Goal: Information Seeking & Learning: Learn about a topic

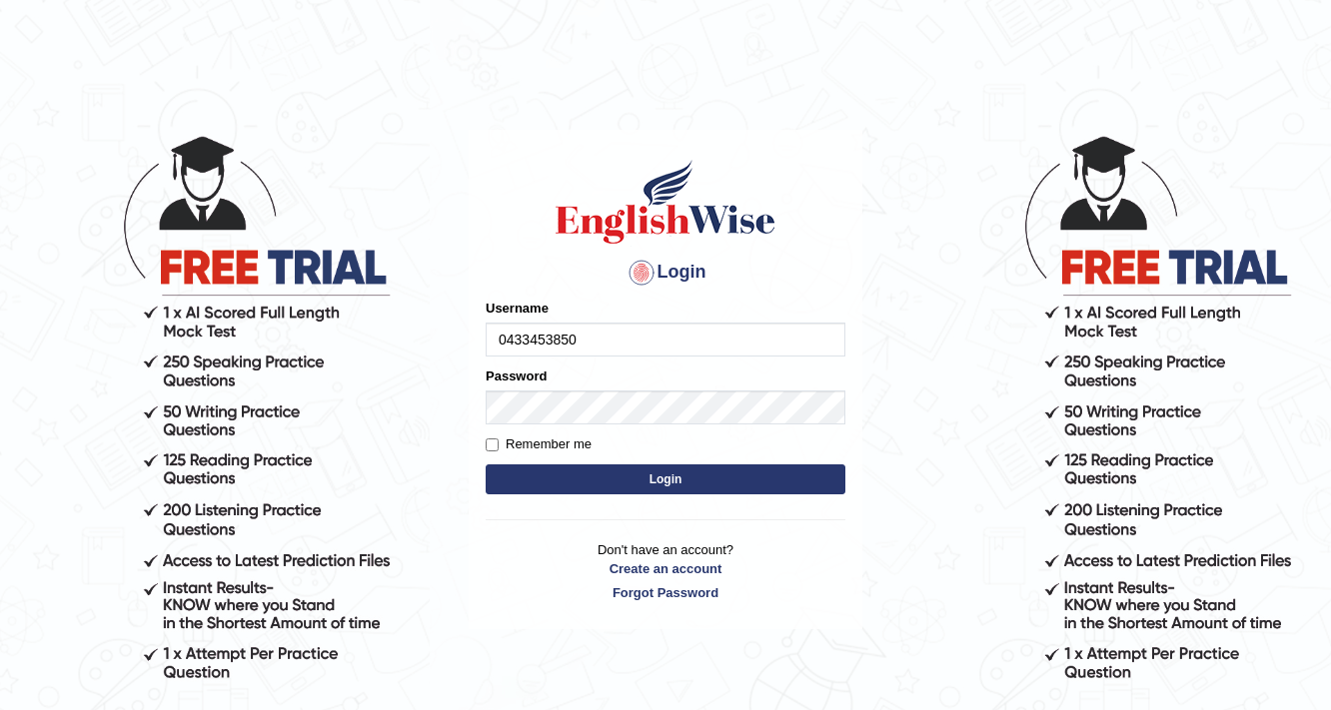
type input "0433453850"
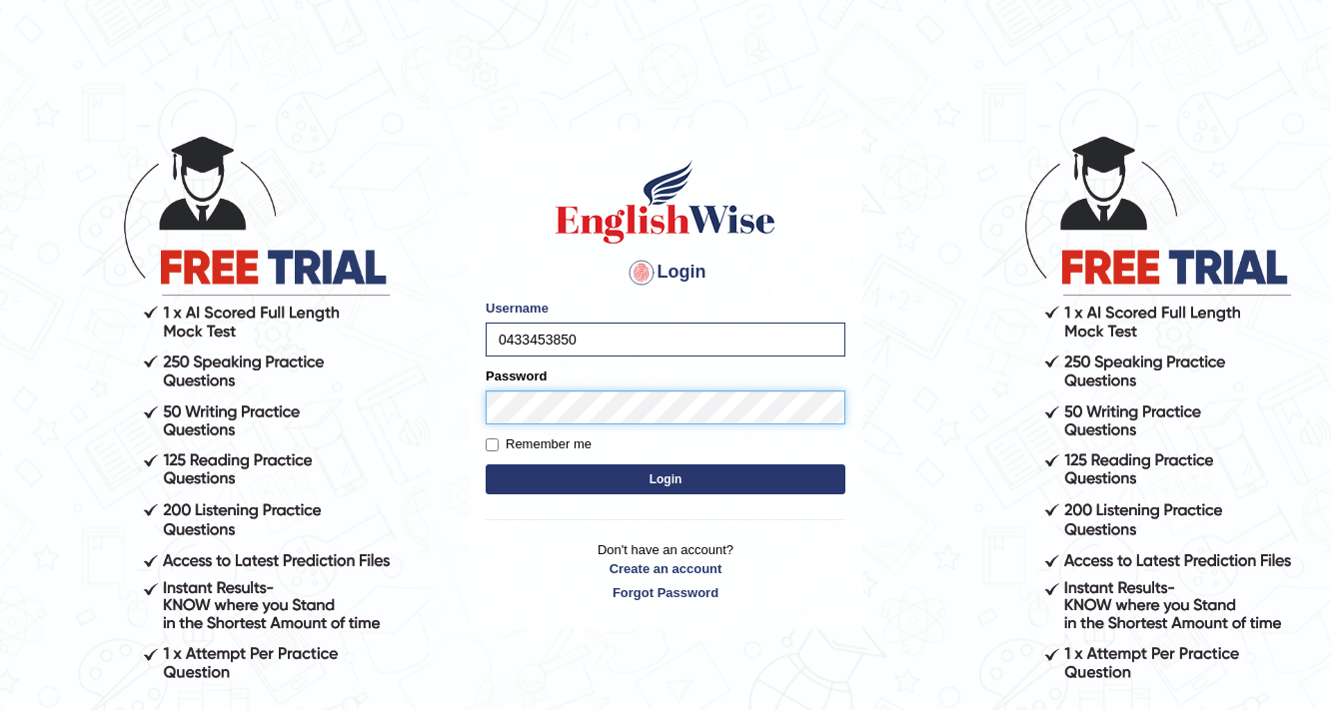
click at [485, 464] on button "Login" at bounding box center [665, 479] width 360 height 30
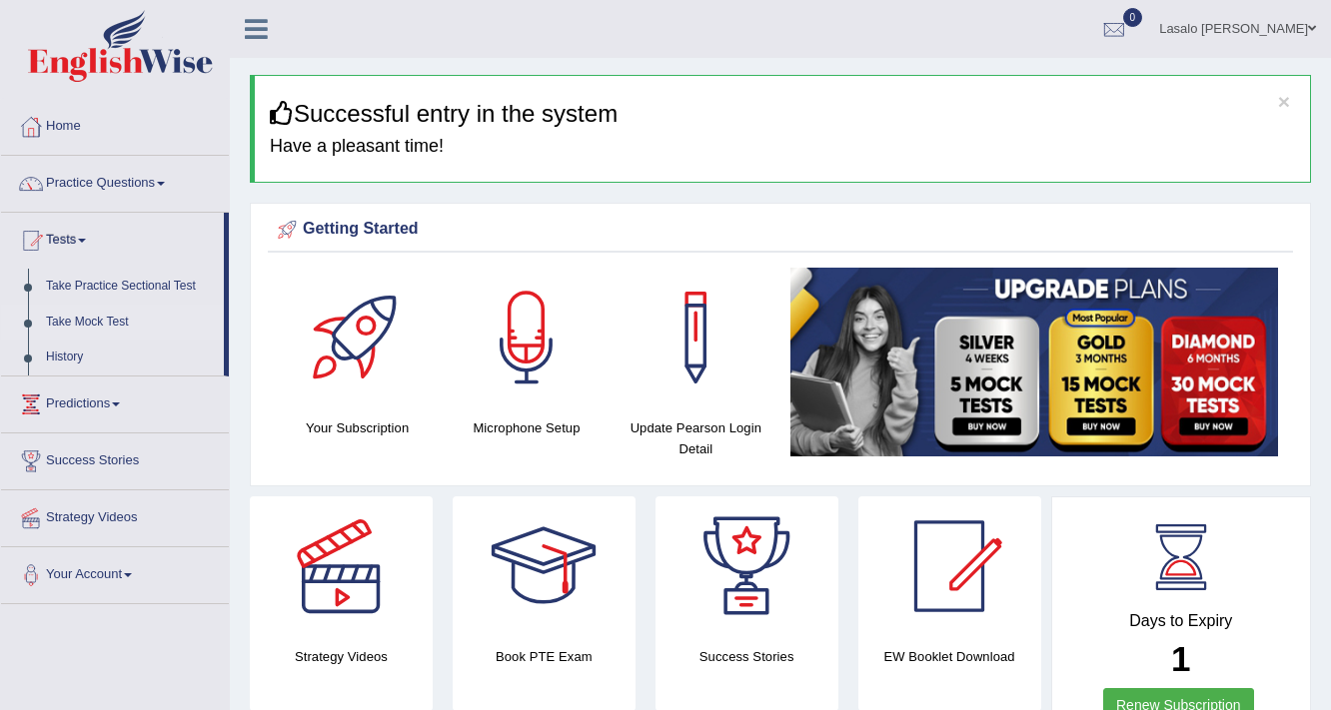
click at [95, 316] on link "Take Mock Test" at bounding box center [130, 323] width 187 height 36
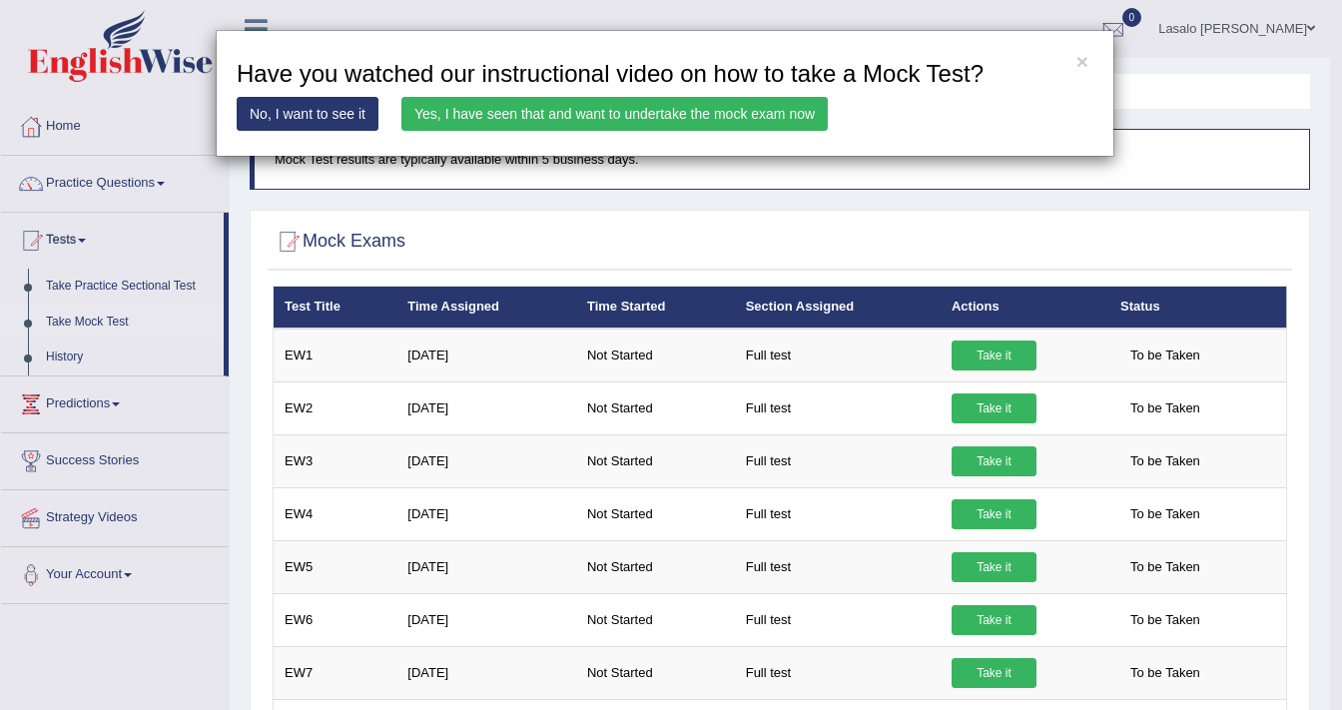
click at [567, 117] on link "Yes, I have seen that and want to undertake the mock exam now" at bounding box center [615, 114] width 427 height 34
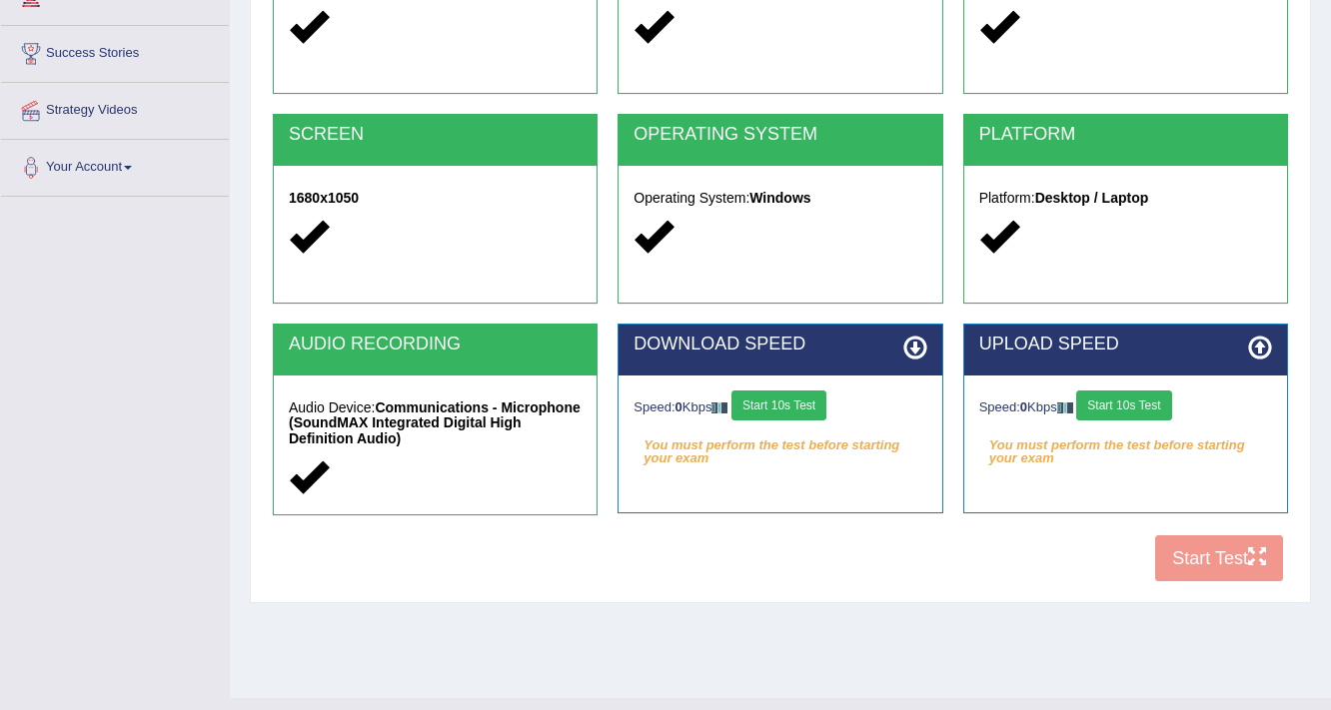
scroll to position [320, 0]
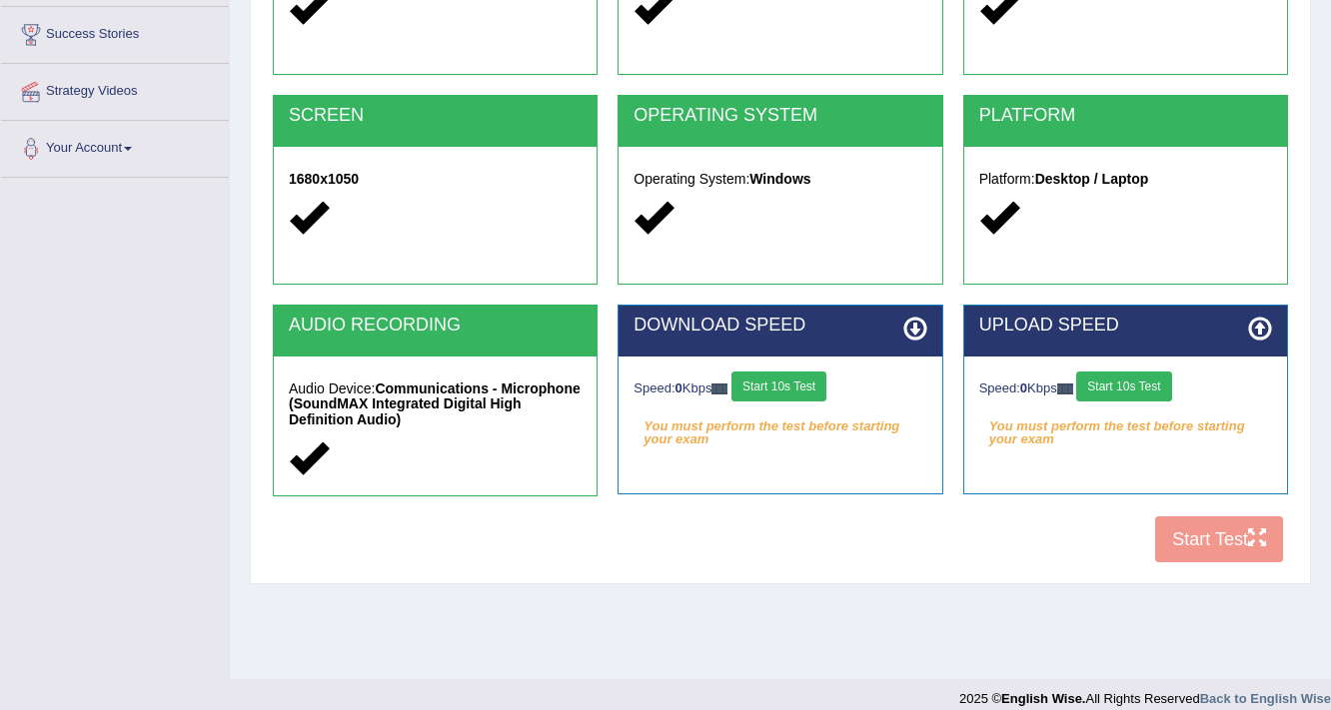
click at [815, 380] on button "Start 10s Test" at bounding box center [778, 387] width 95 height 30
click at [1150, 387] on button "Start 10s Test" at bounding box center [1123, 387] width 95 height 30
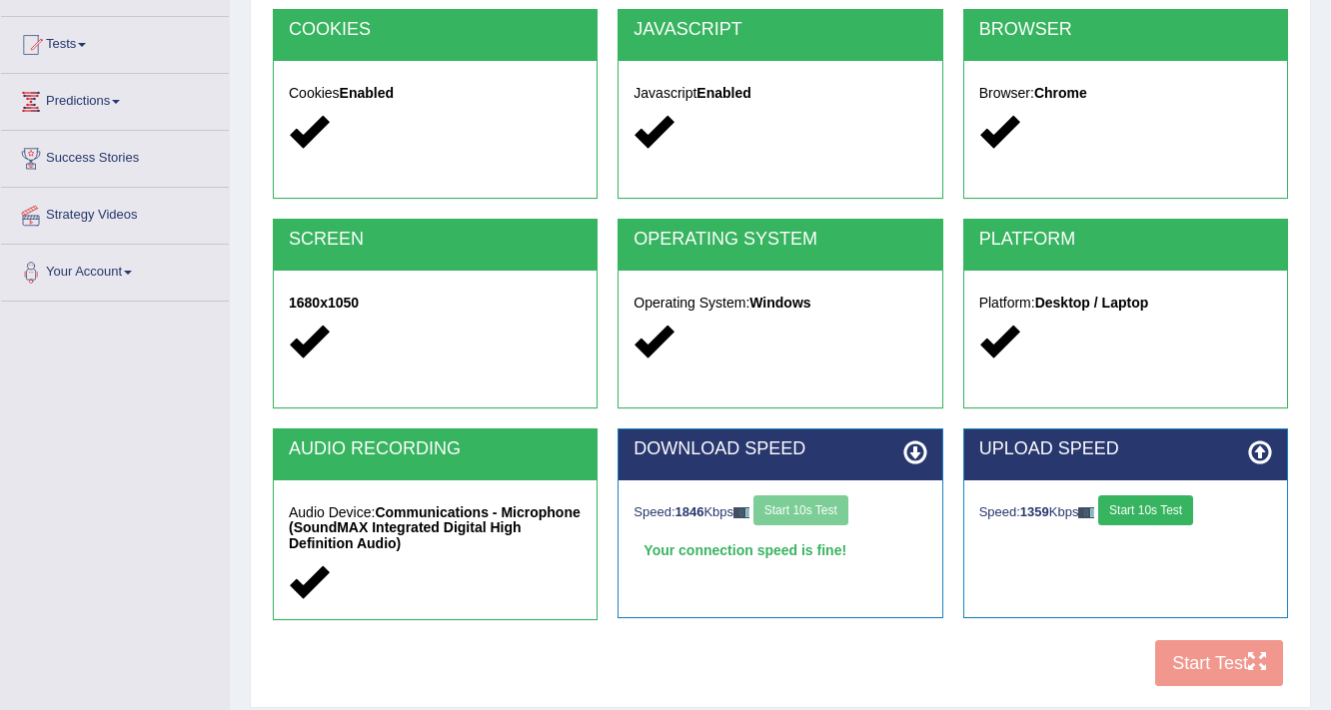
scroll to position [160, 0]
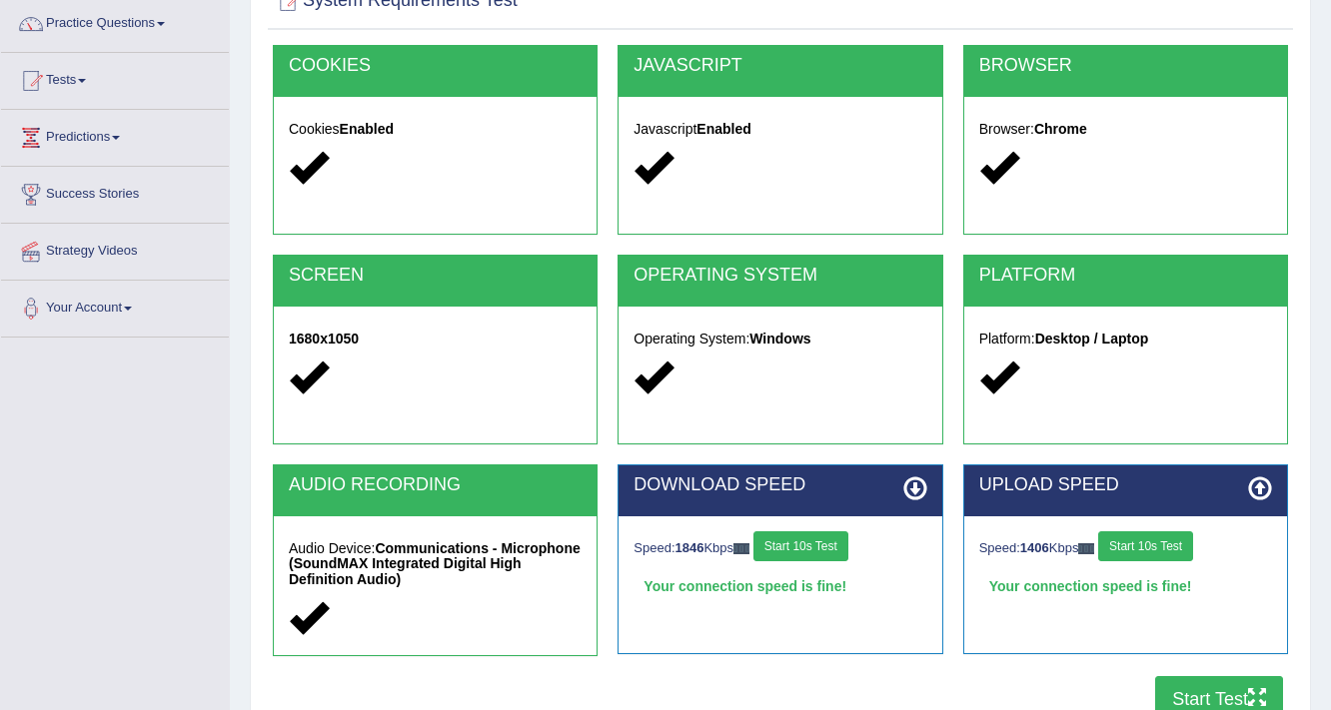
click at [1189, 685] on button "Start Test" at bounding box center [1219, 699] width 128 height 46
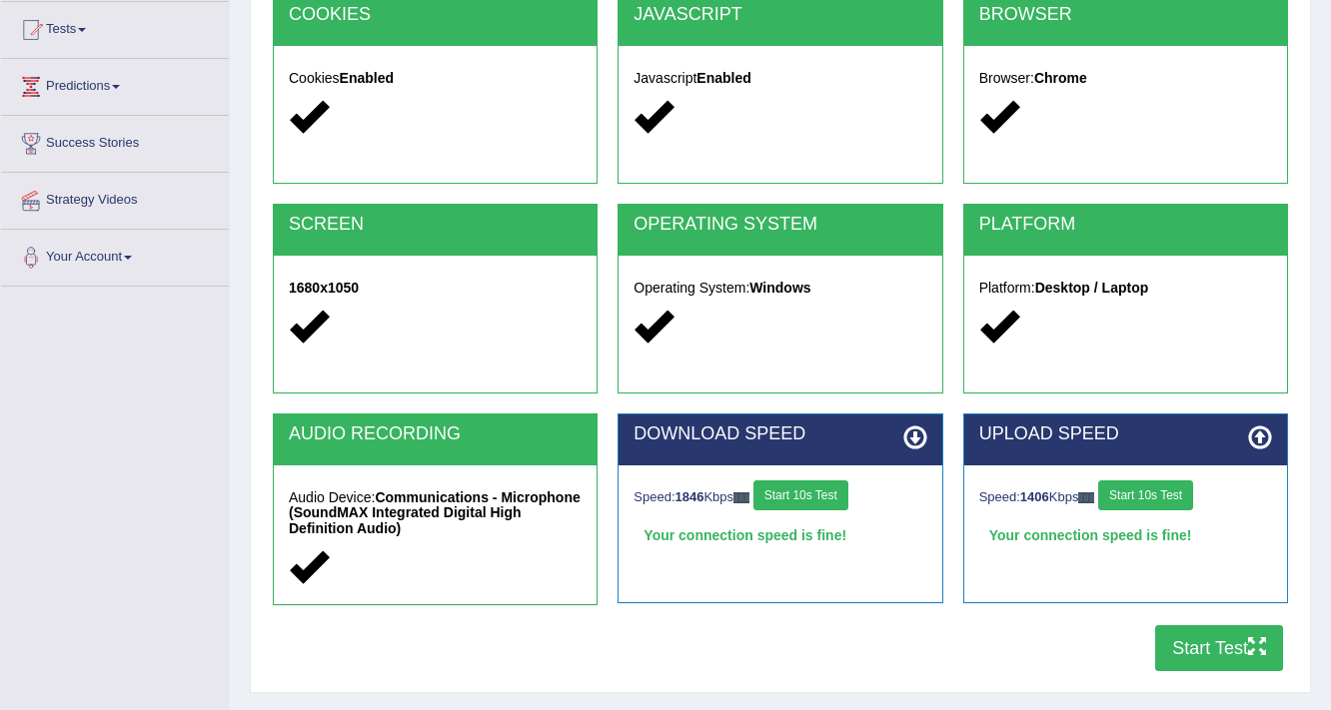
scroll to position [240, 0]
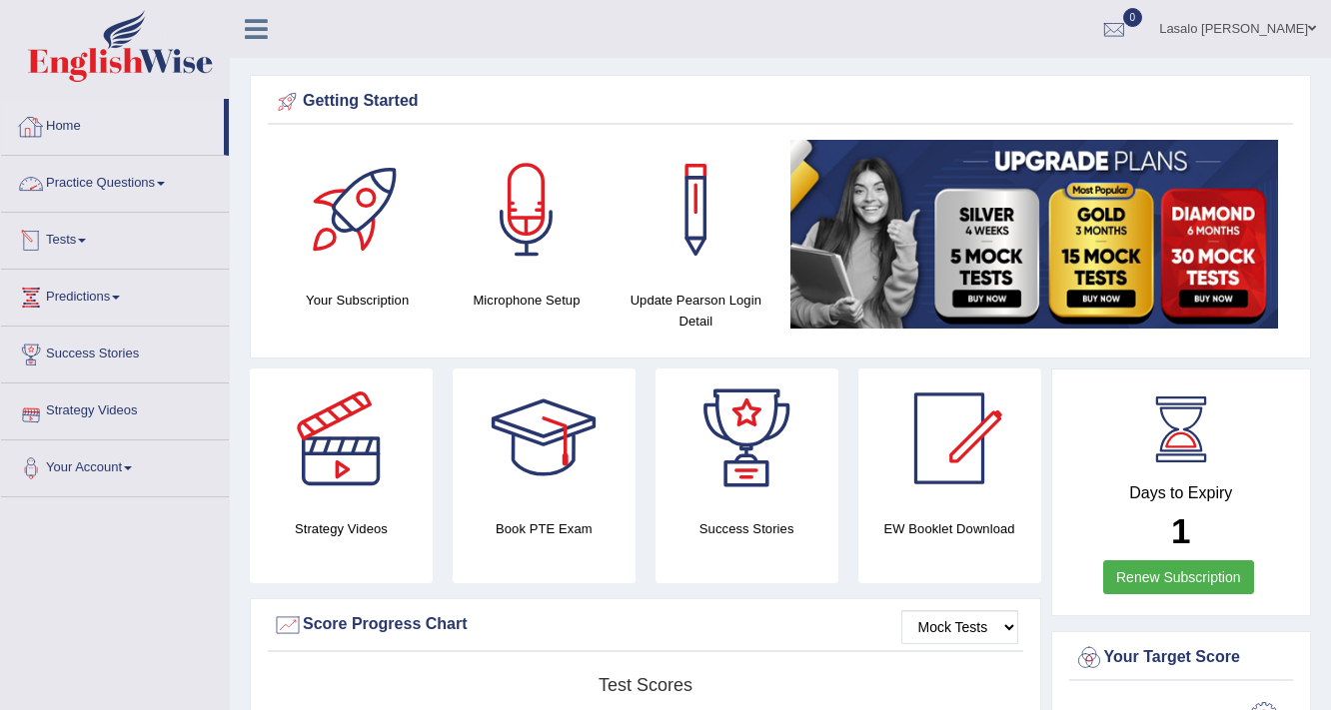
click at [86, 240] on span at bounding box center [82, 241] width 8 height 4
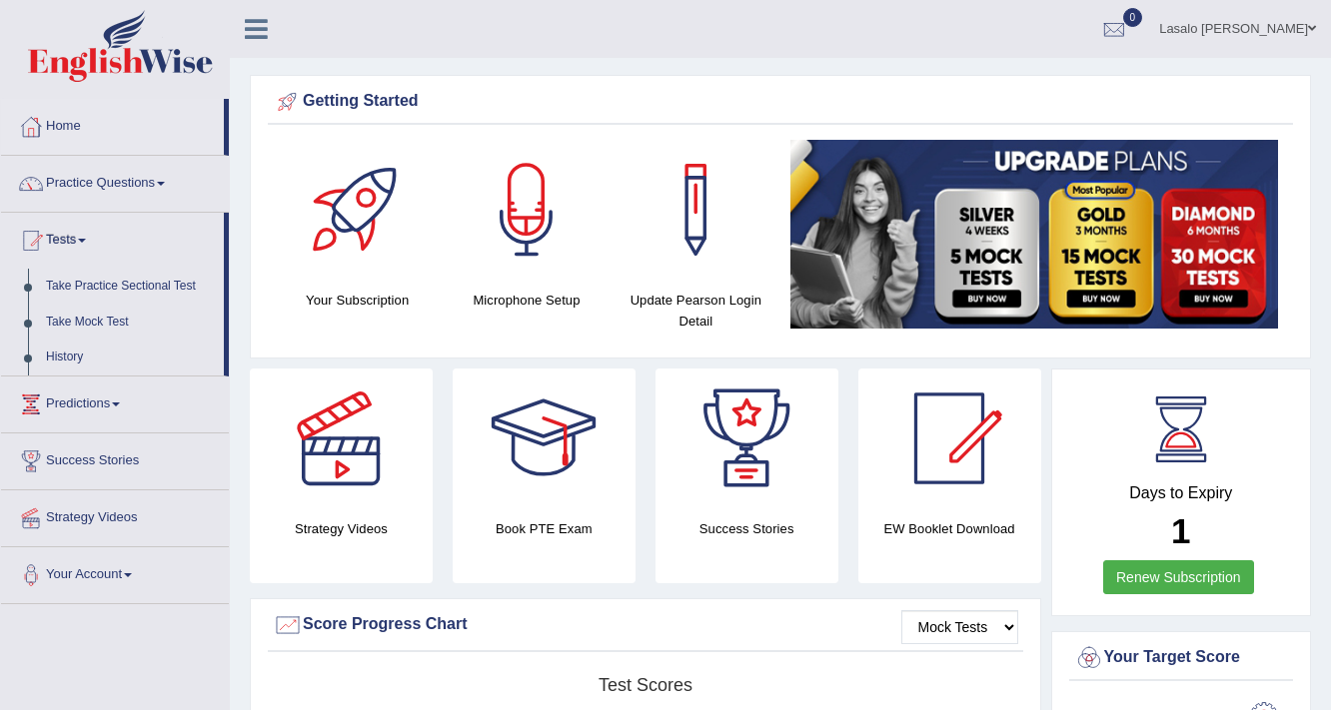
click at [86, 240] on span at bounding box center [82, 241] width 8 height 4
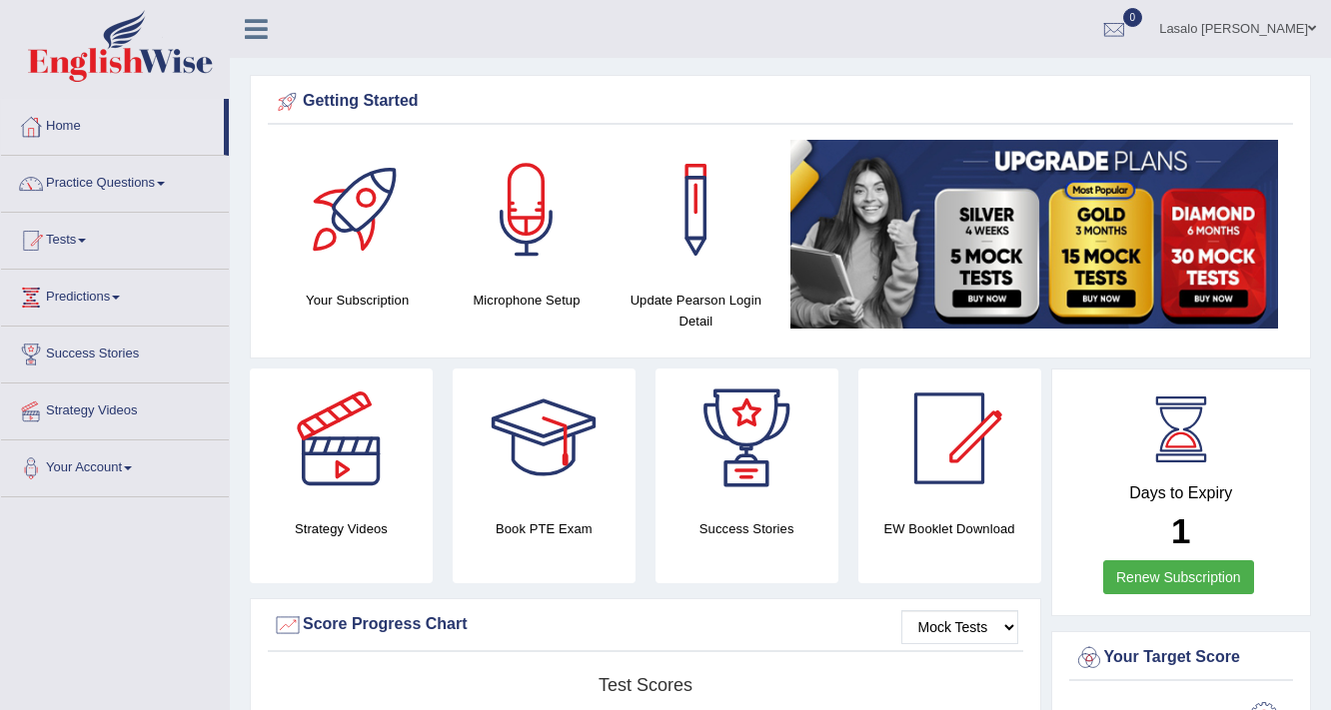
click at [86, 240] on span at bounding box center [82, 241] width 8 height 4
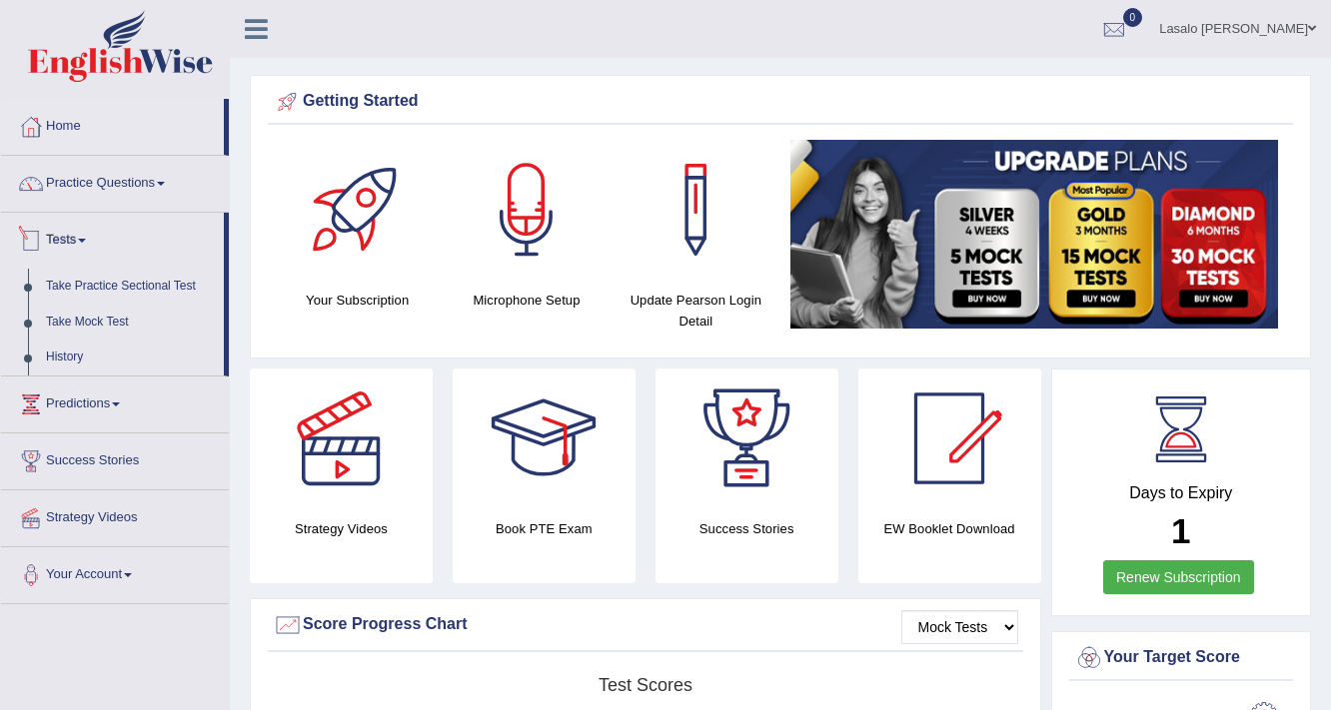
click at [90, 245] on link "Tests" at bounding box center [112, 238] width 223 height 50
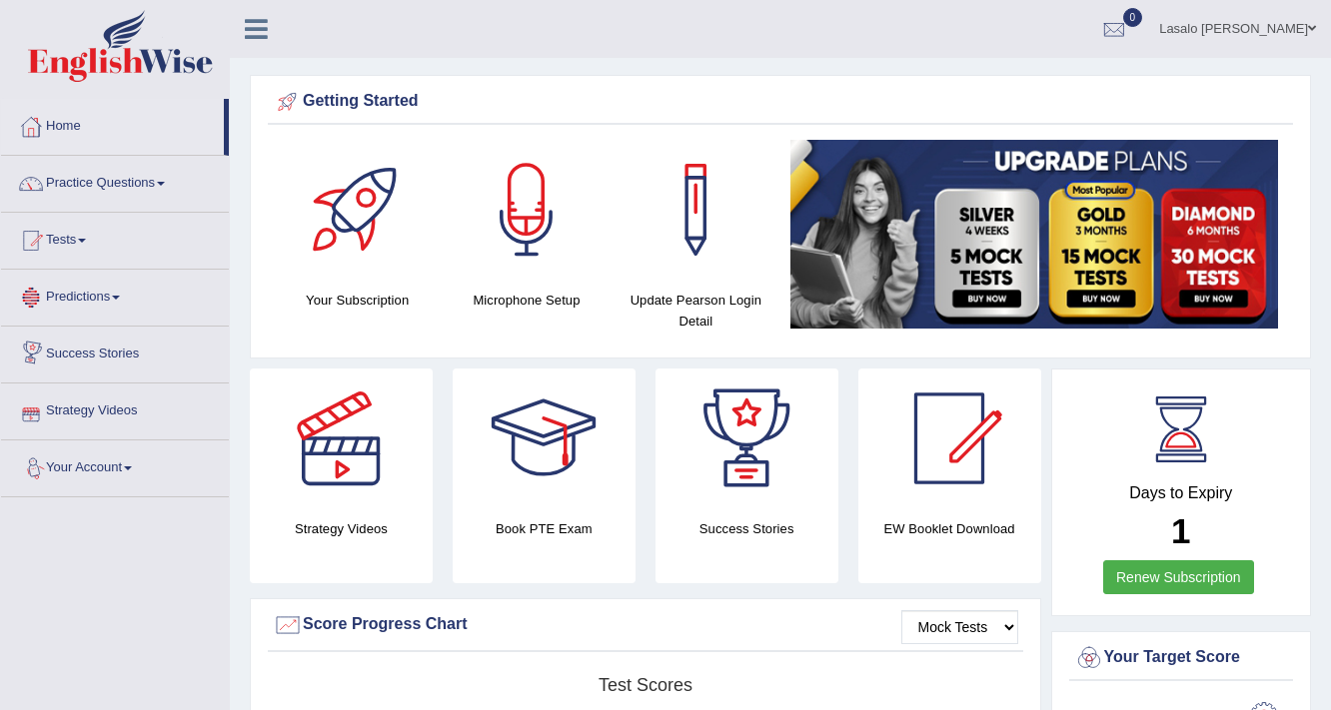
click at [100, 465] on link "Your Account" at bounding box center [115, 466] width 228 height 50
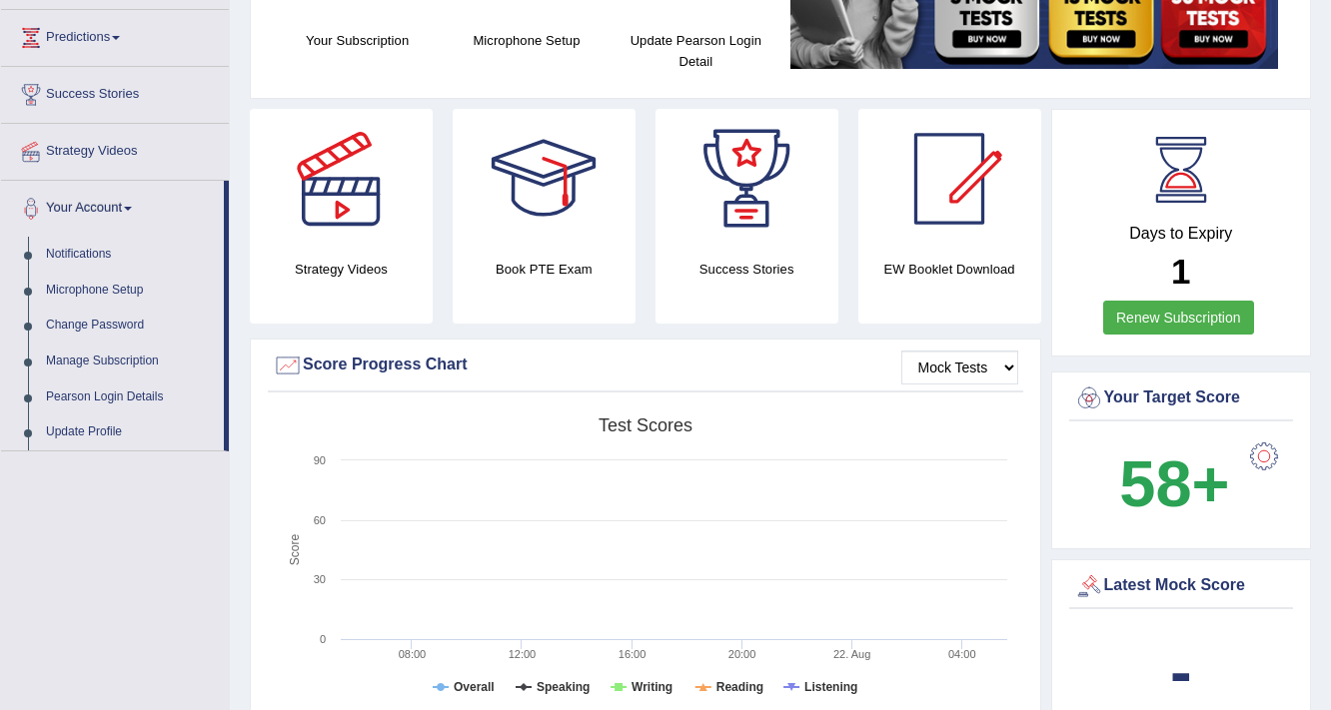
scroll to position [240, 0]
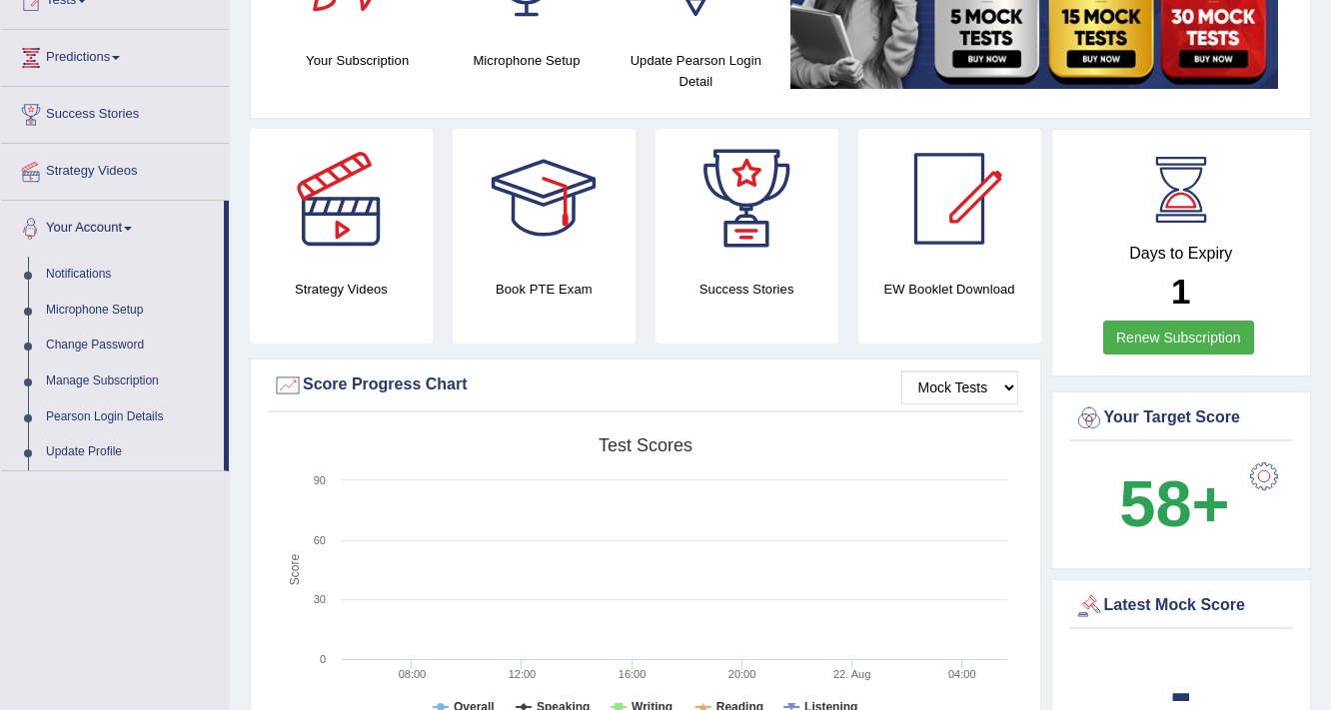
click at [139, 225] on link "Your Account" at bounding box center [112, 226] width 223 height 50
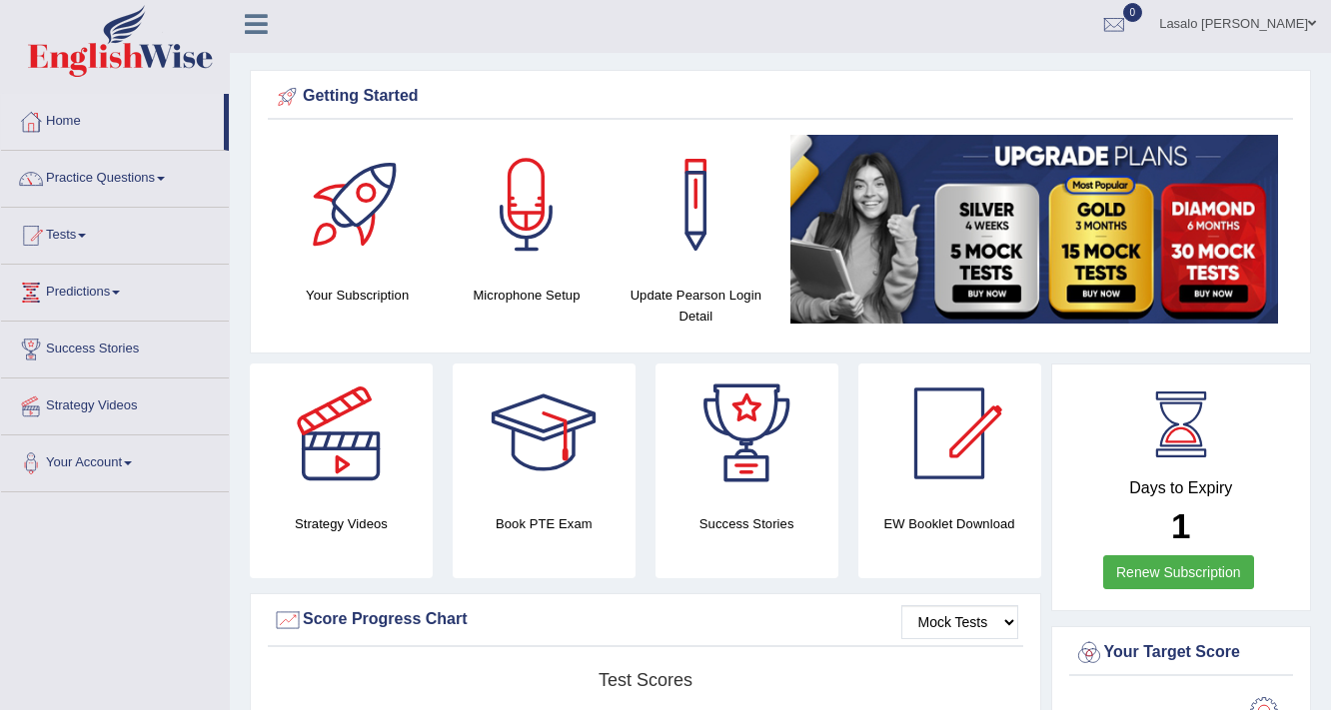
scroll to position [0, 0]
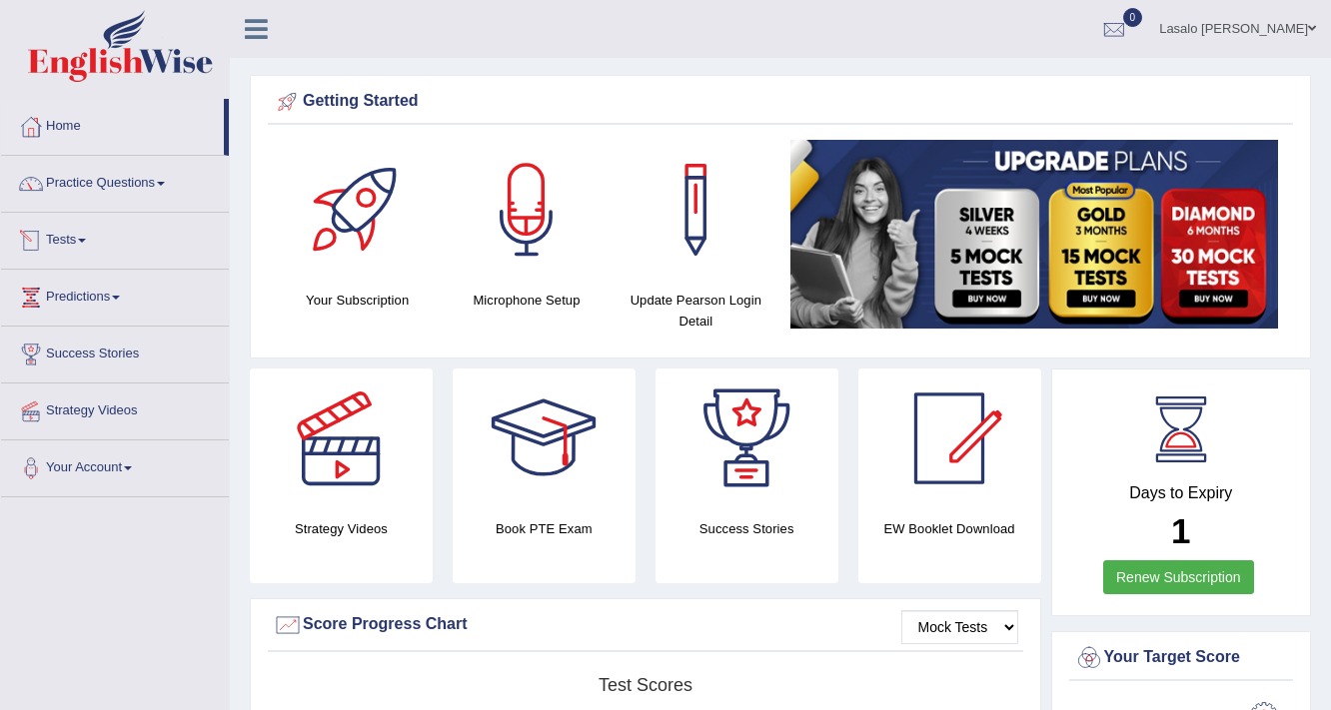
click at [86, 240] on span at bounding box center [82, 241] width 8 height 4
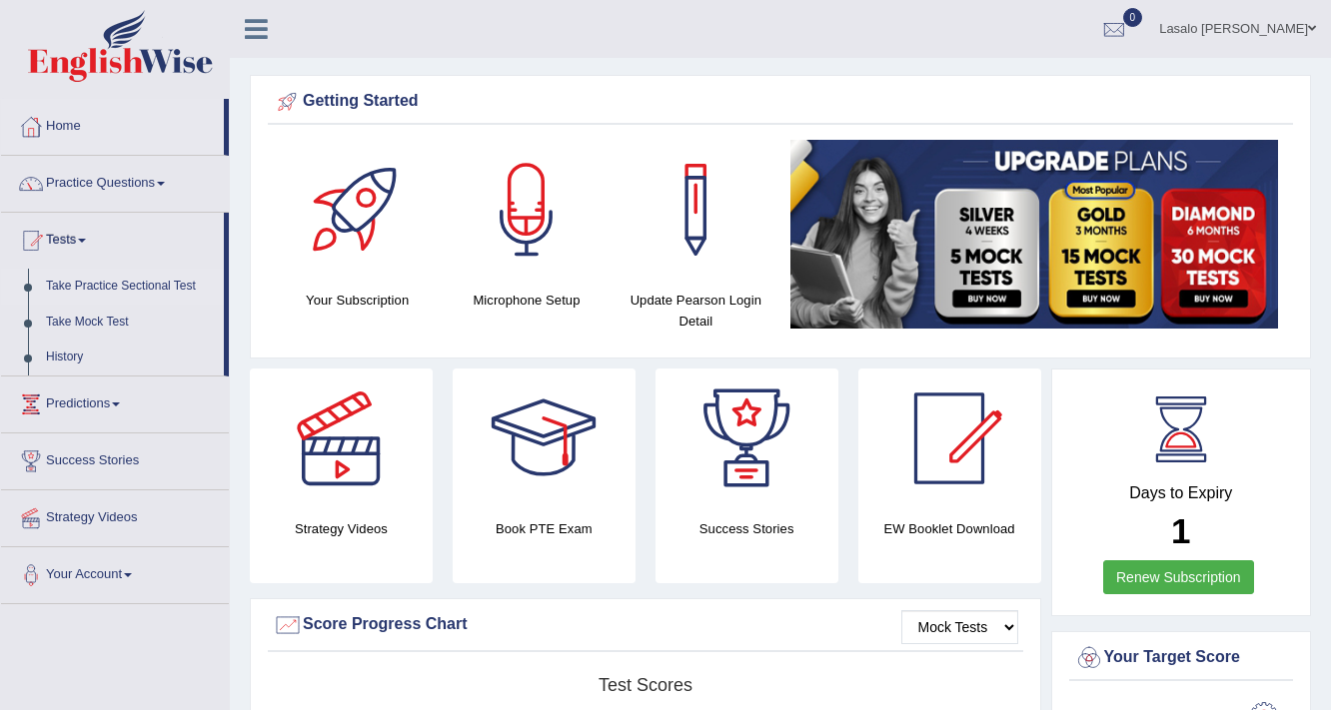
click at [106, 282] on link "Take Practice Sectional Test" at bounding box center [130, 287] width 187 height 36
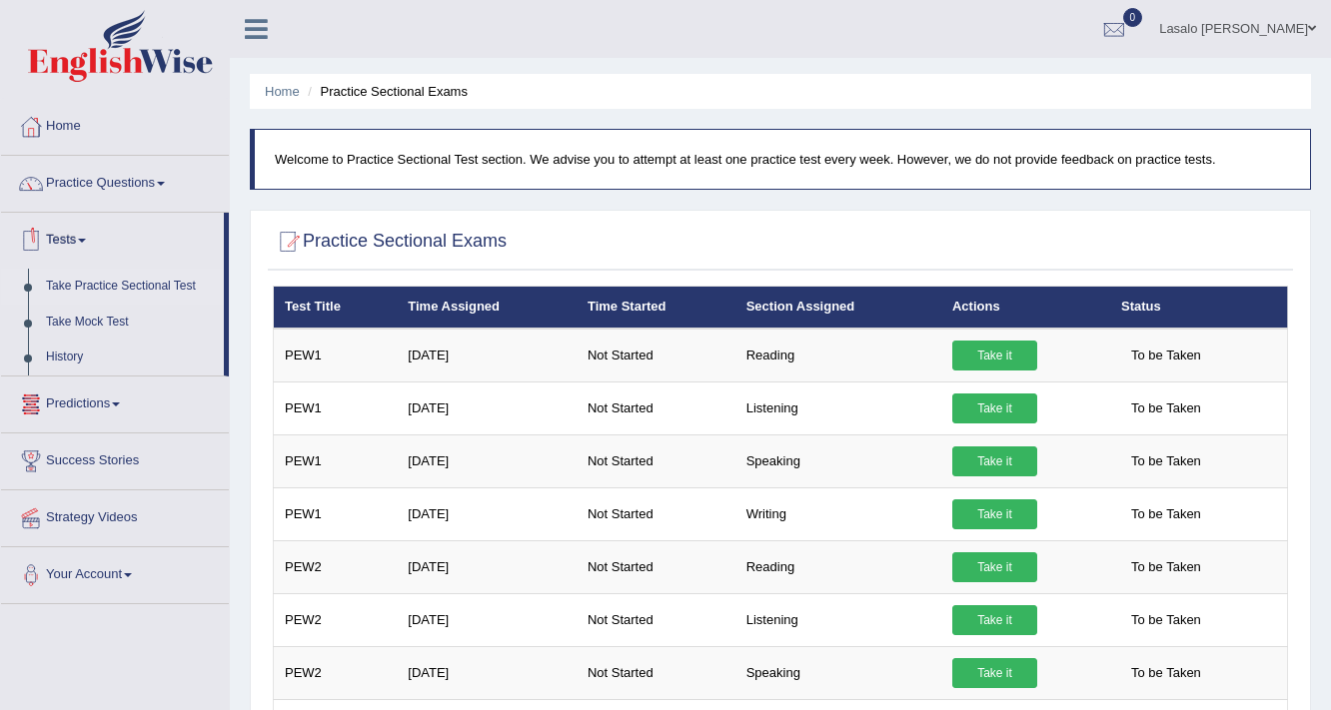
click at [87, 245] on link "Tests" at bounding box center [112, 238] width 223 height 50
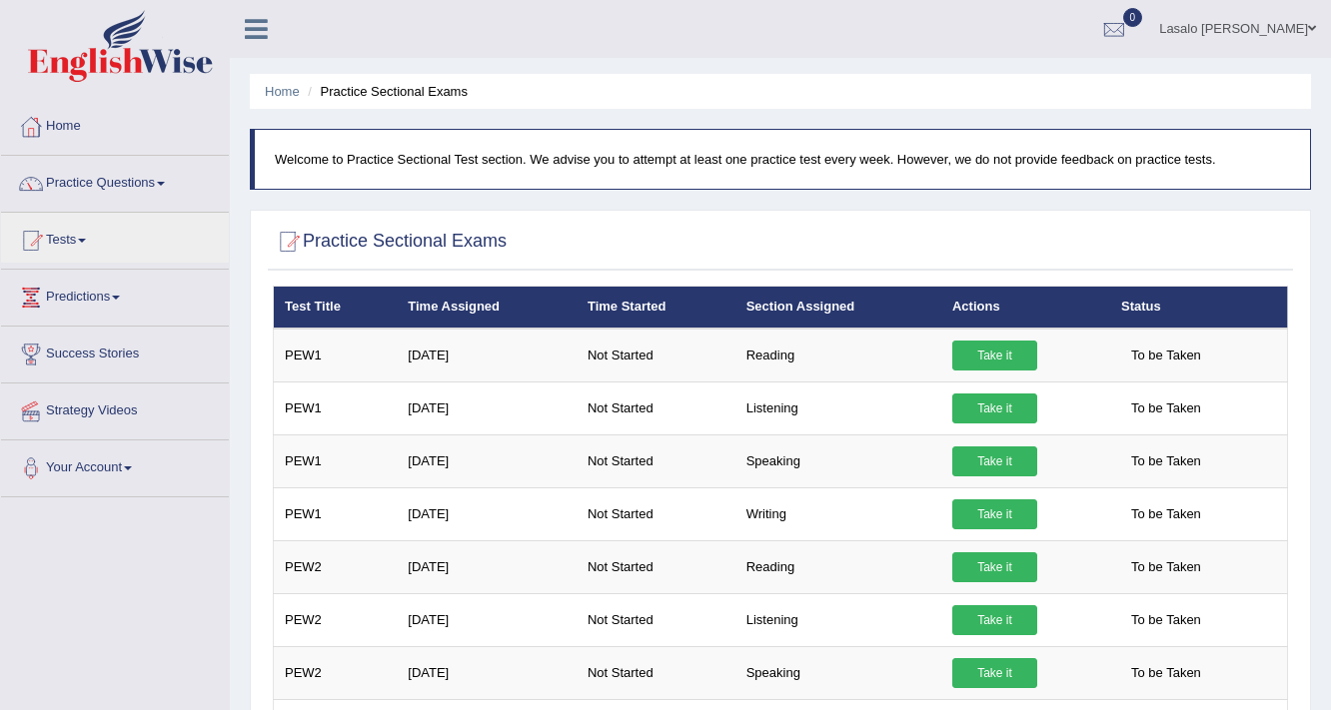
click at [168, 186] on link "Practice Questions" at bounding box center [115, 181] width 228 height 50
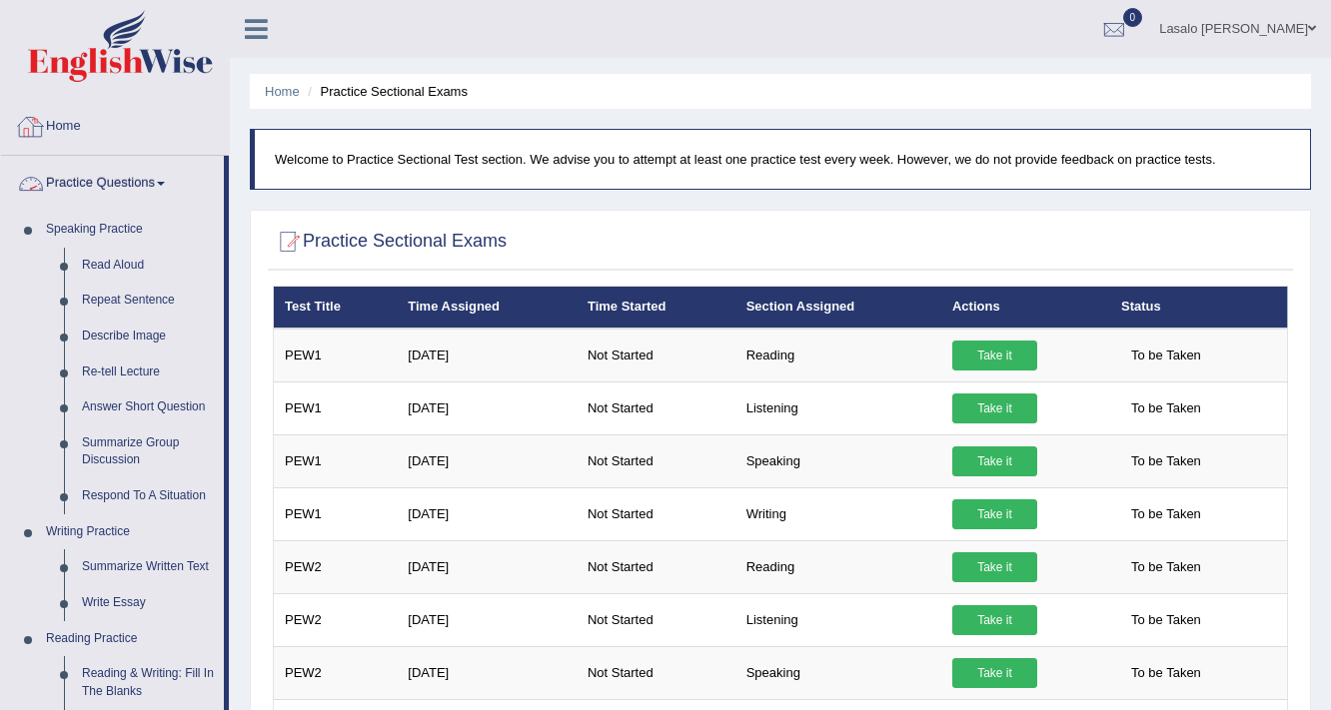
click at [190, 192] on link "Practice Questions" at bounding box center [112, 181] width 223 height 50
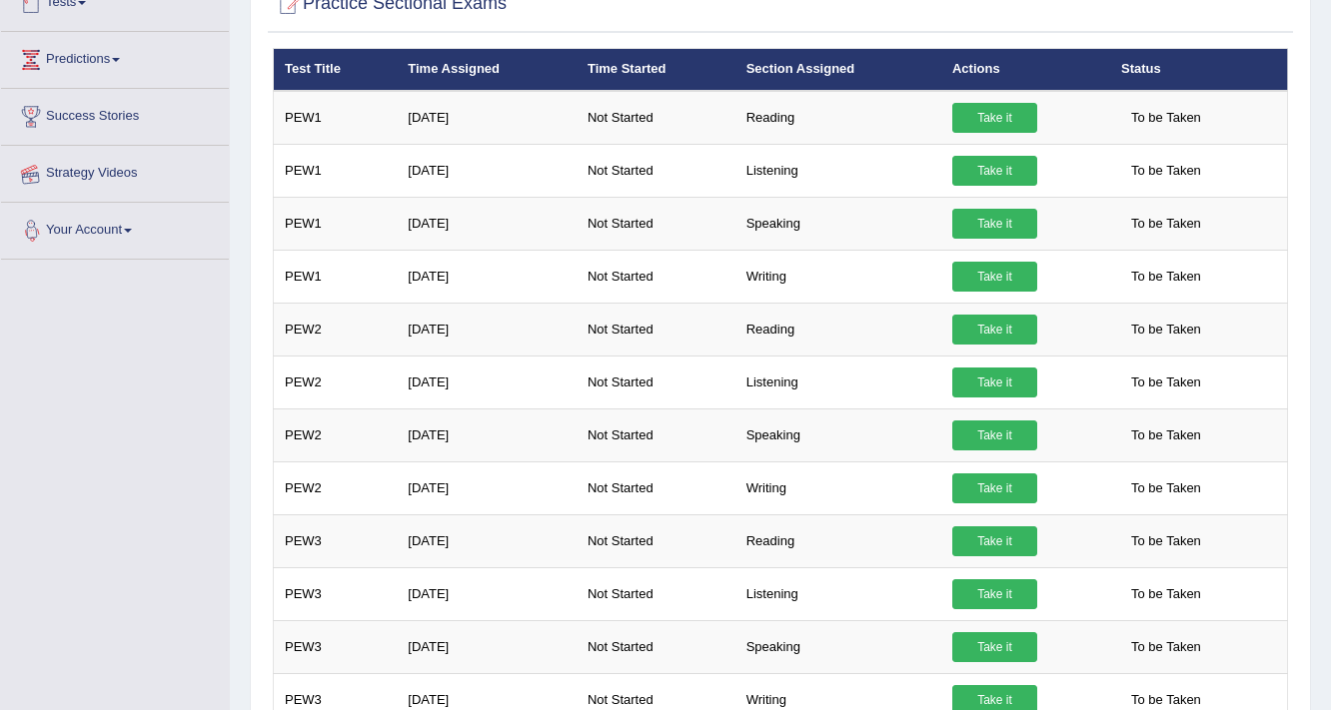
scroll to position [240, 0]
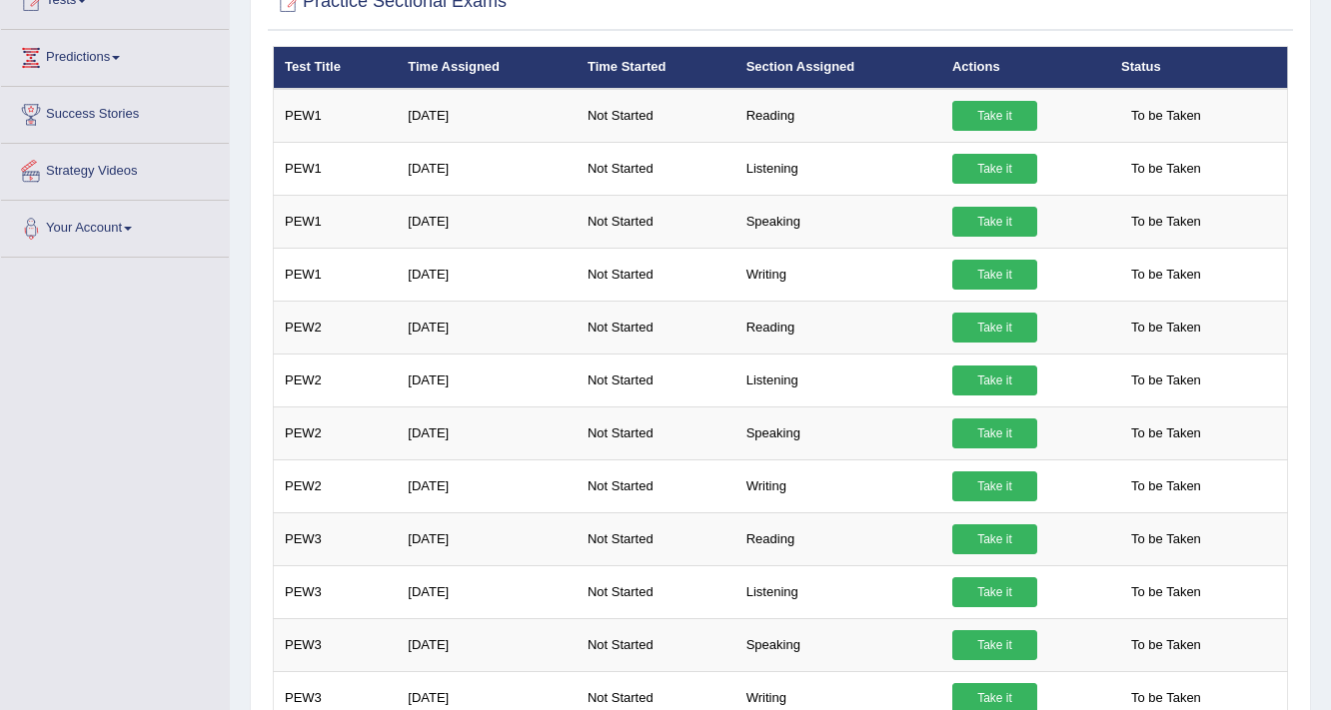
click at [132, 227] on span at bounding box center [128, 229] width 8 height 4
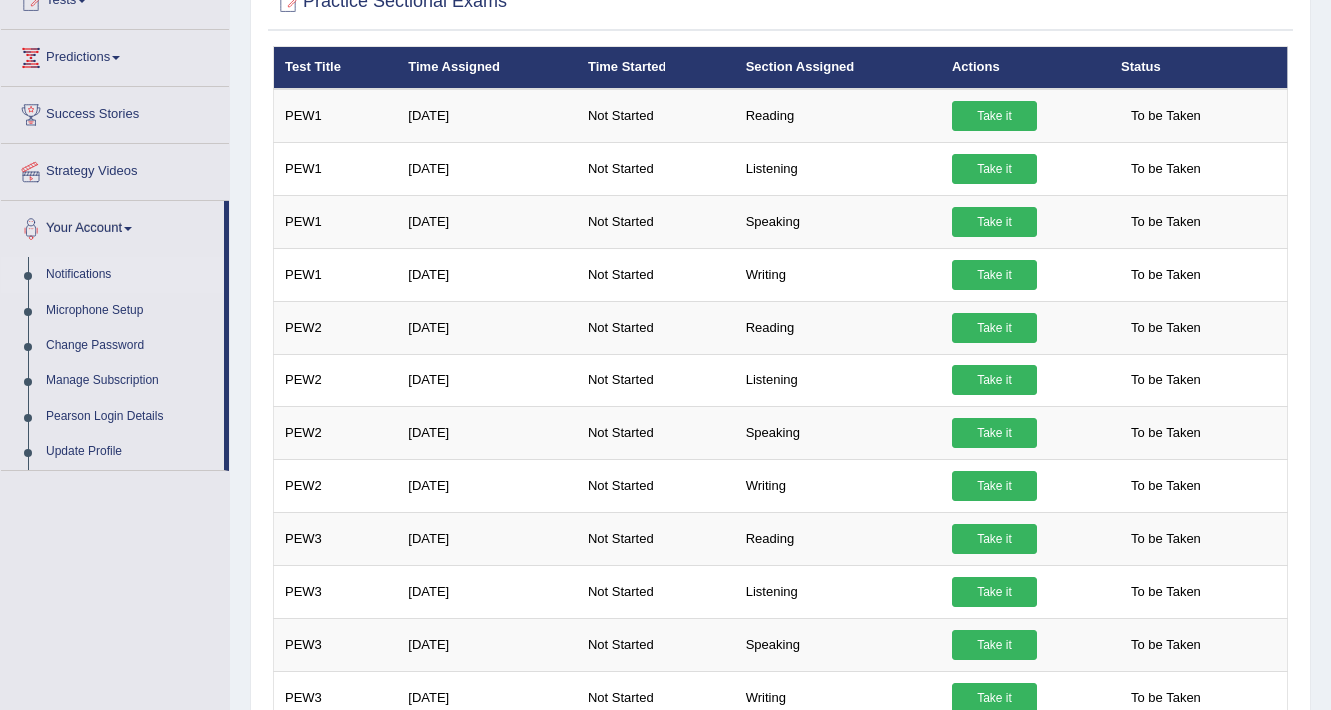
click at [94, 276] on link "Notifications" at bounding box center [130, 275] width 187 height 36
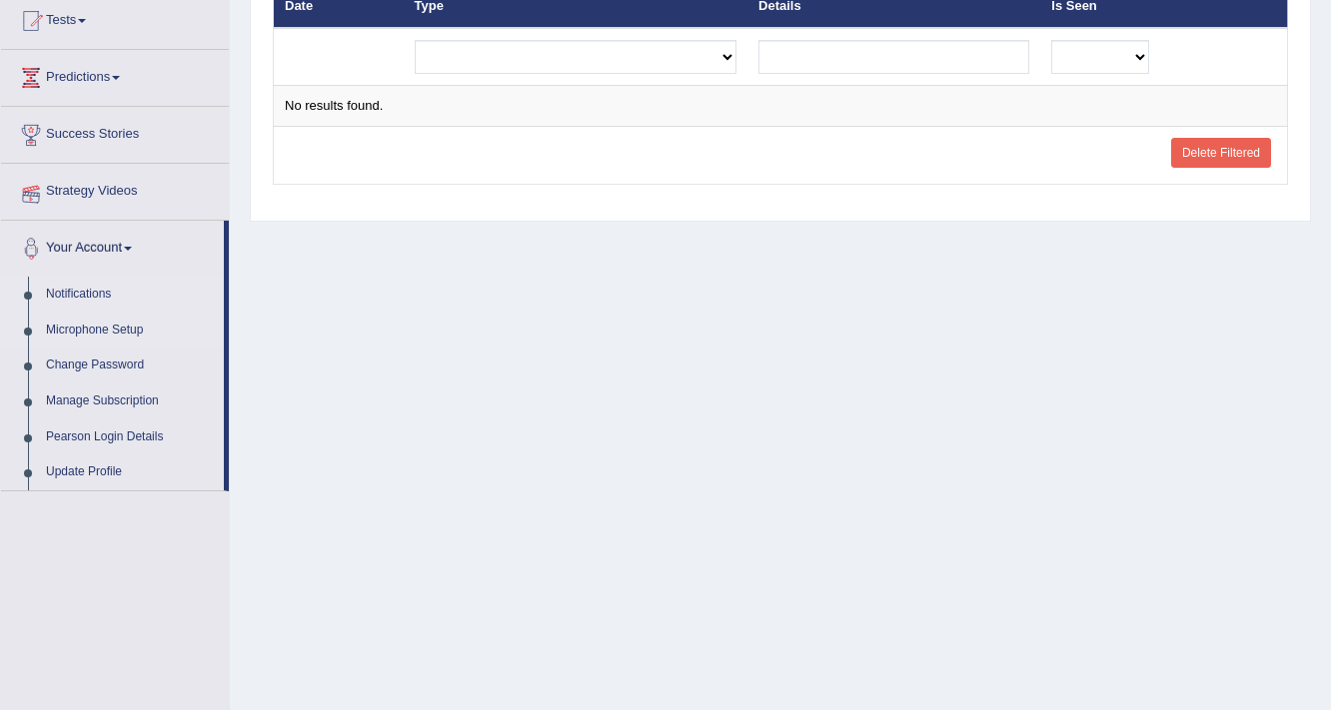
scroll to position [240, 0]
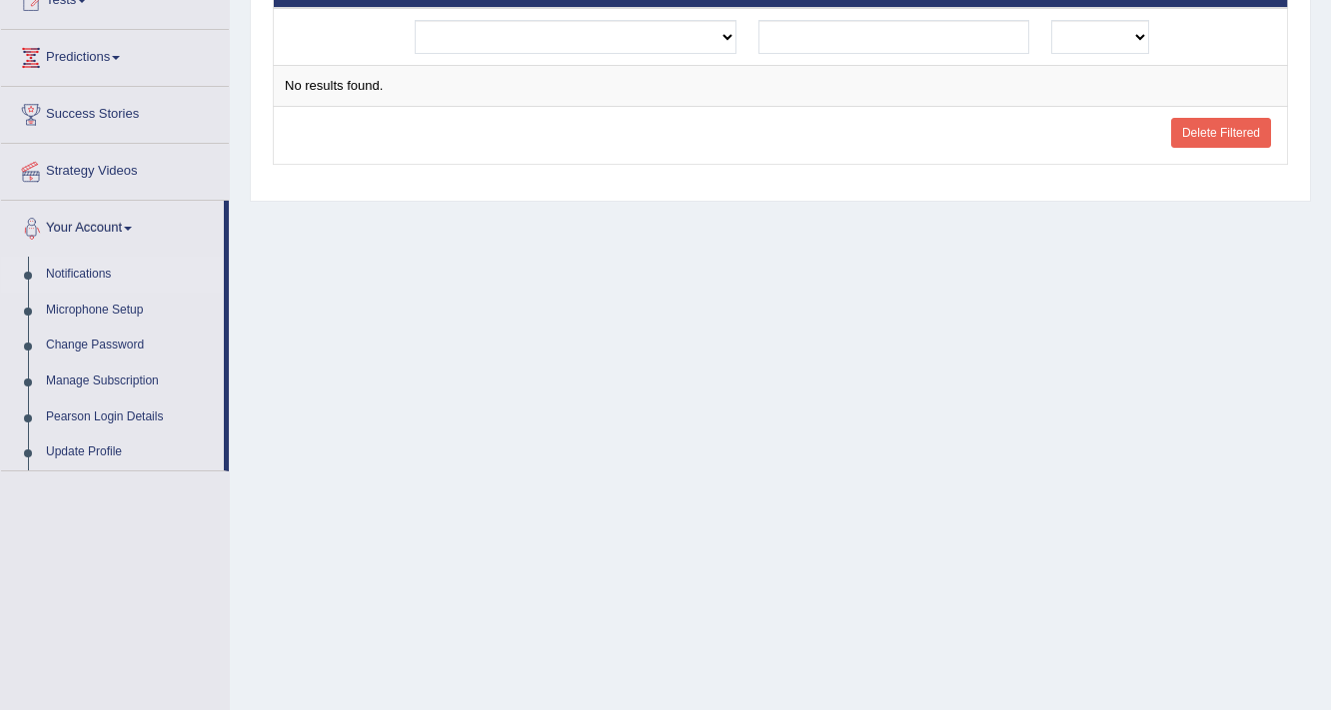
click at [136, 223] on link "Your Account" at bounding box center [112, 226] width 223 height 50
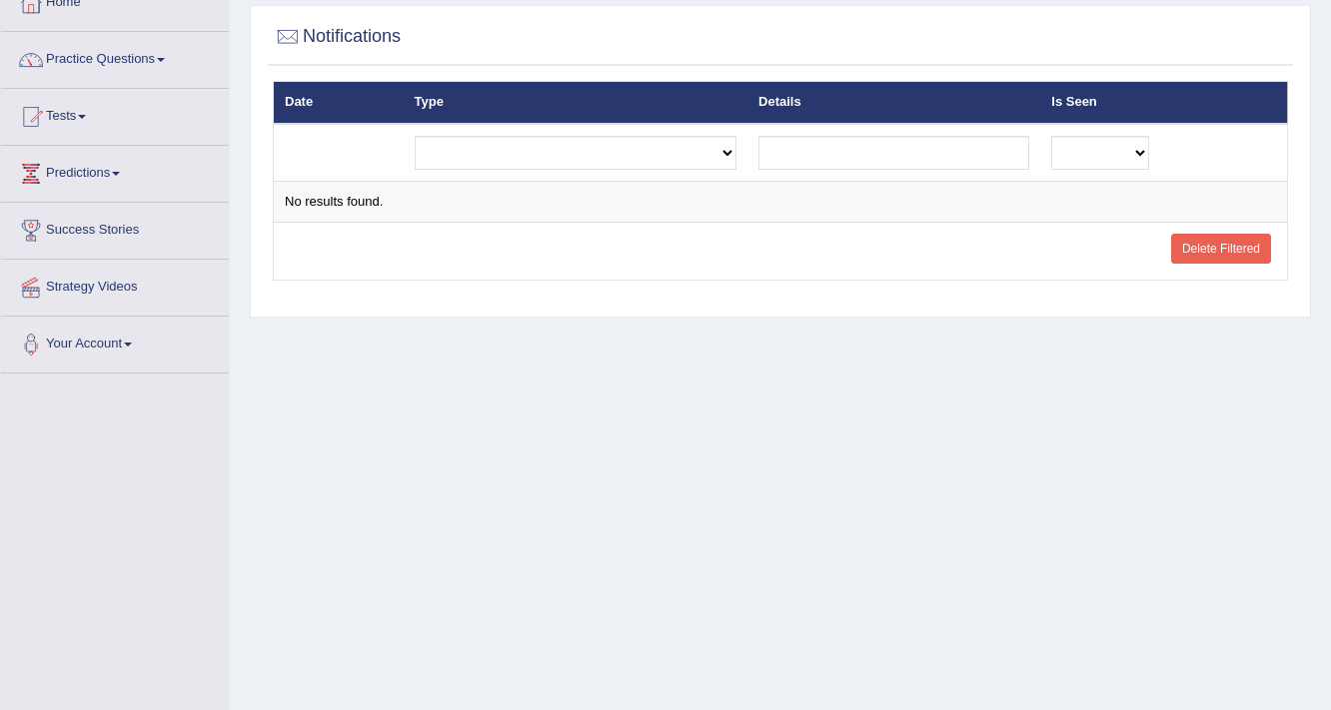
scroll to position [0, 0]
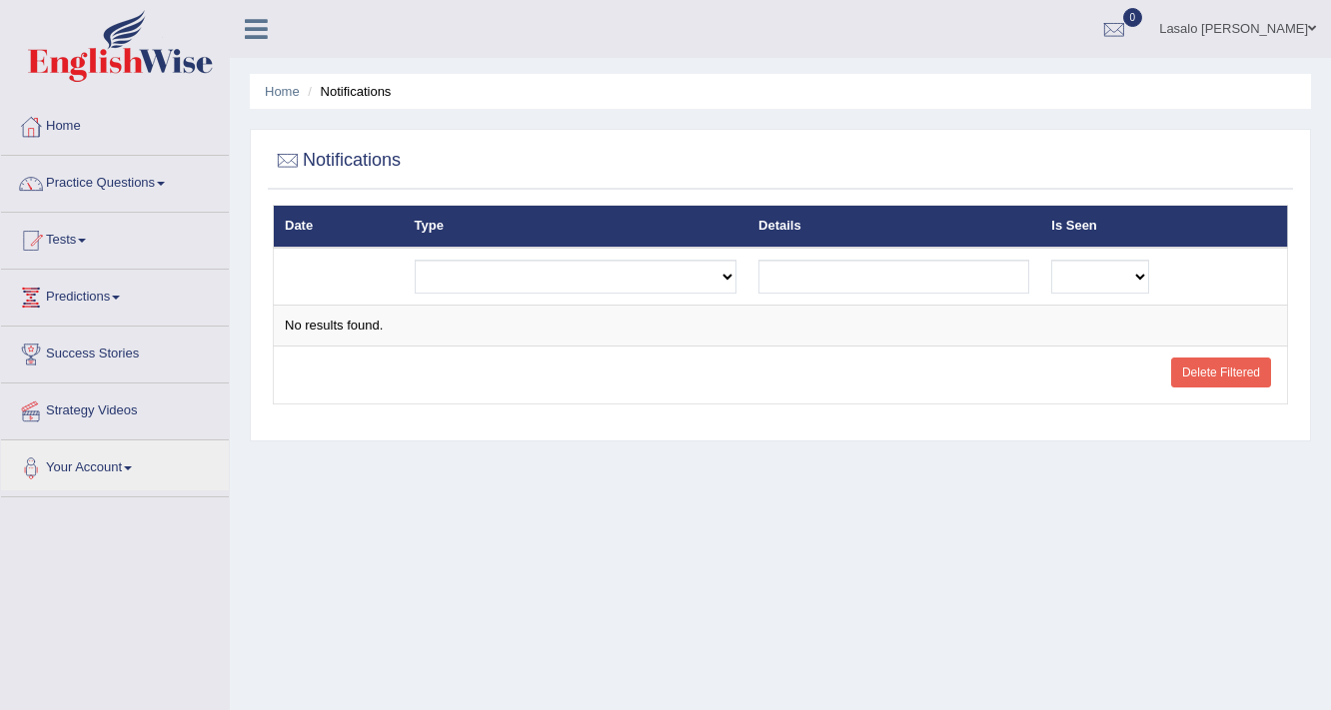
click at [80, 298] on link "Predictions" at bounding box center [115, 295] width 228 height 50
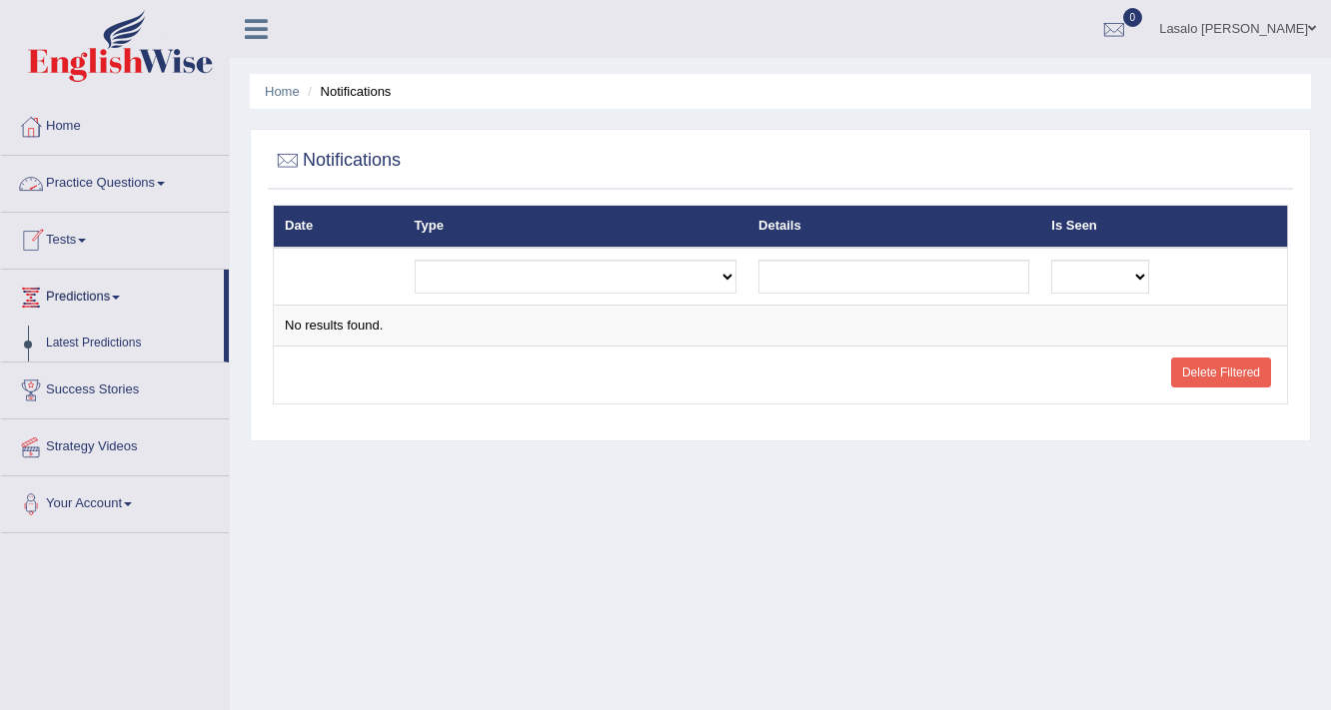
click at [80, 187] on link "Practice Questions" at bounding box center [115, 181] width 228 height 50
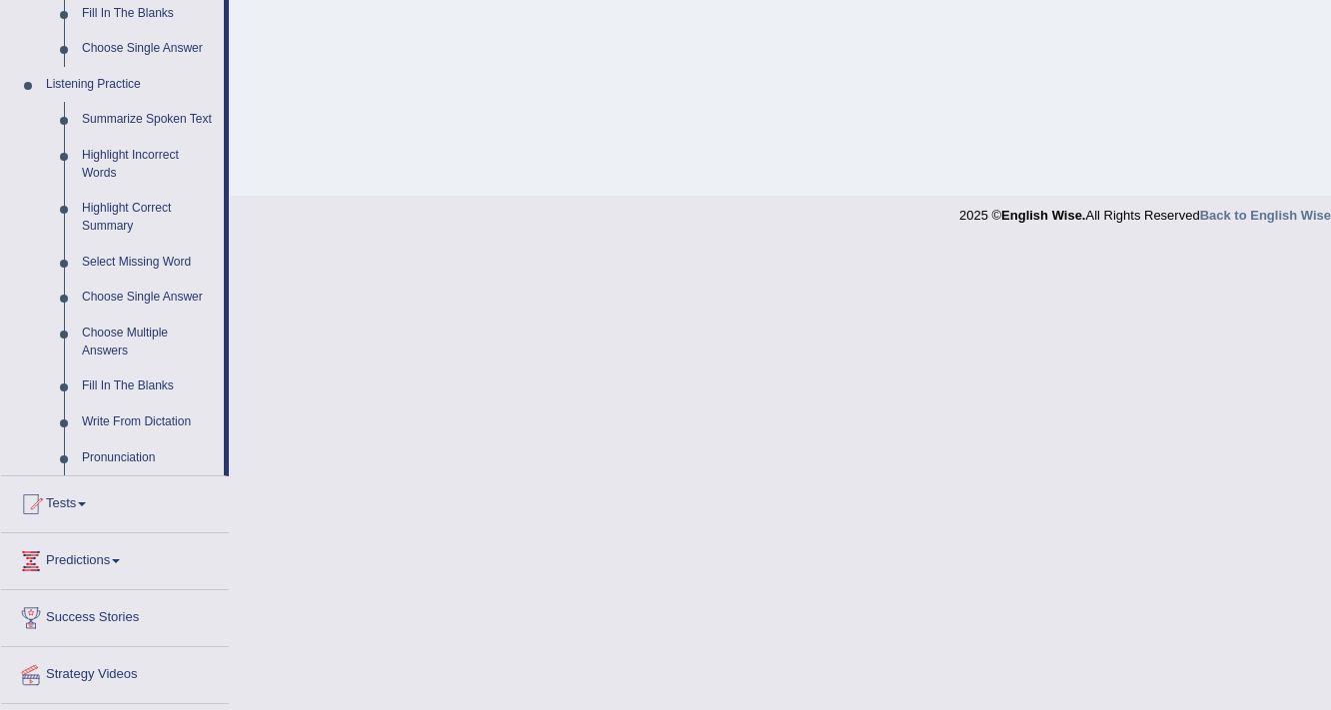
scroll to position [853, 0]
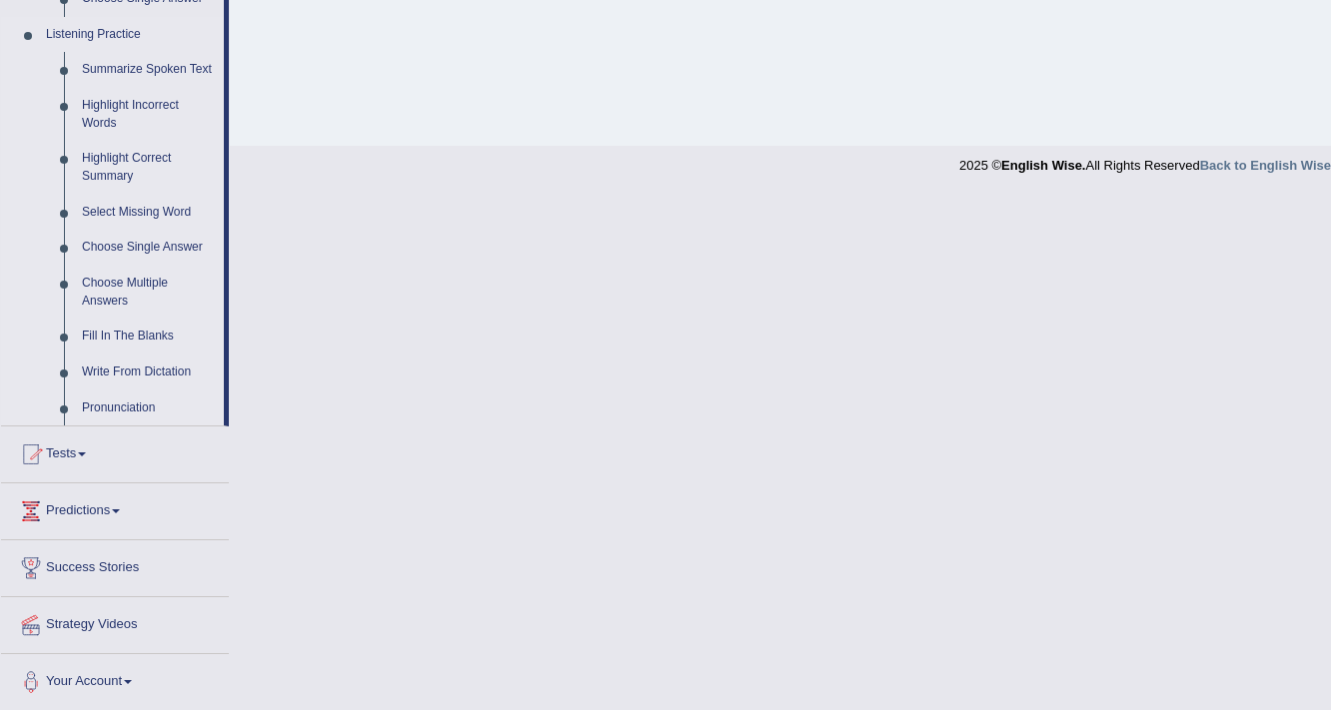
click at [104, 34] on link "Listening Practice" at bounding box center [130, 35] width 187 height 36
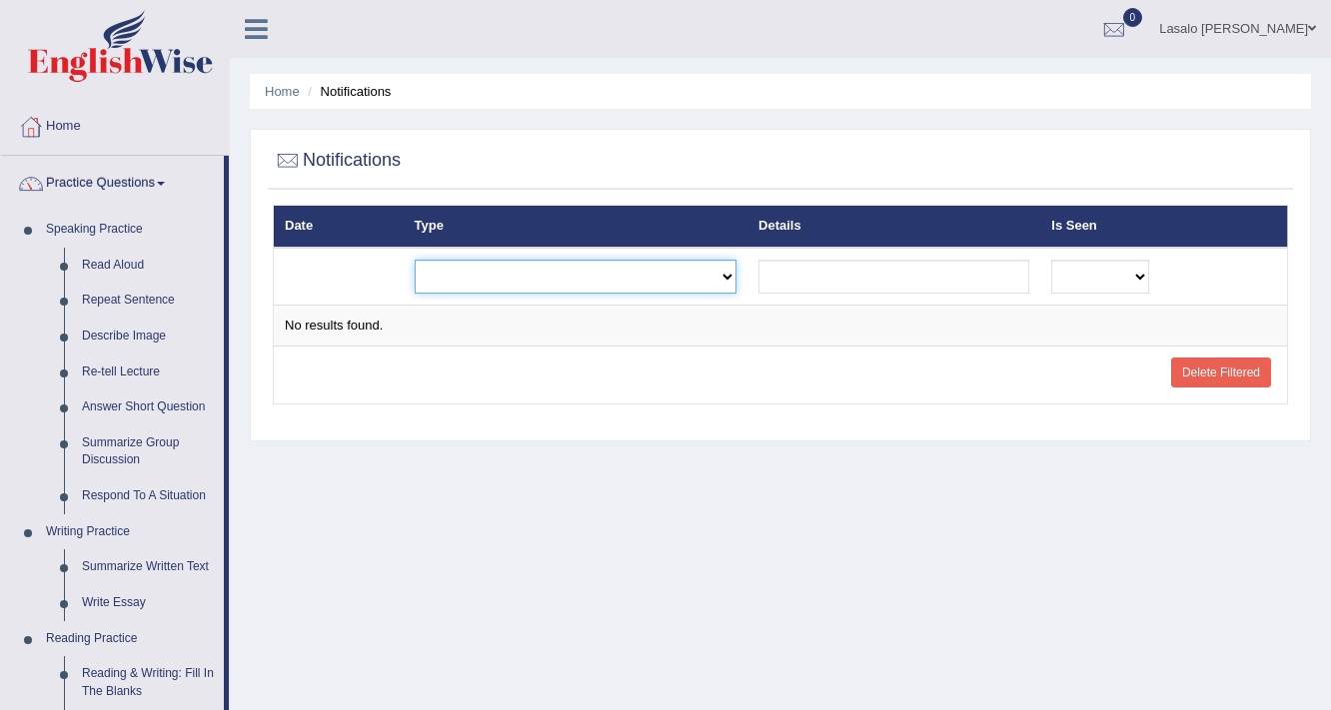
click at [725, 277] on select "Exam evaluated Question report replied Practice question report replied Test as…" at bounding box center [576, 277] width 323 height 34
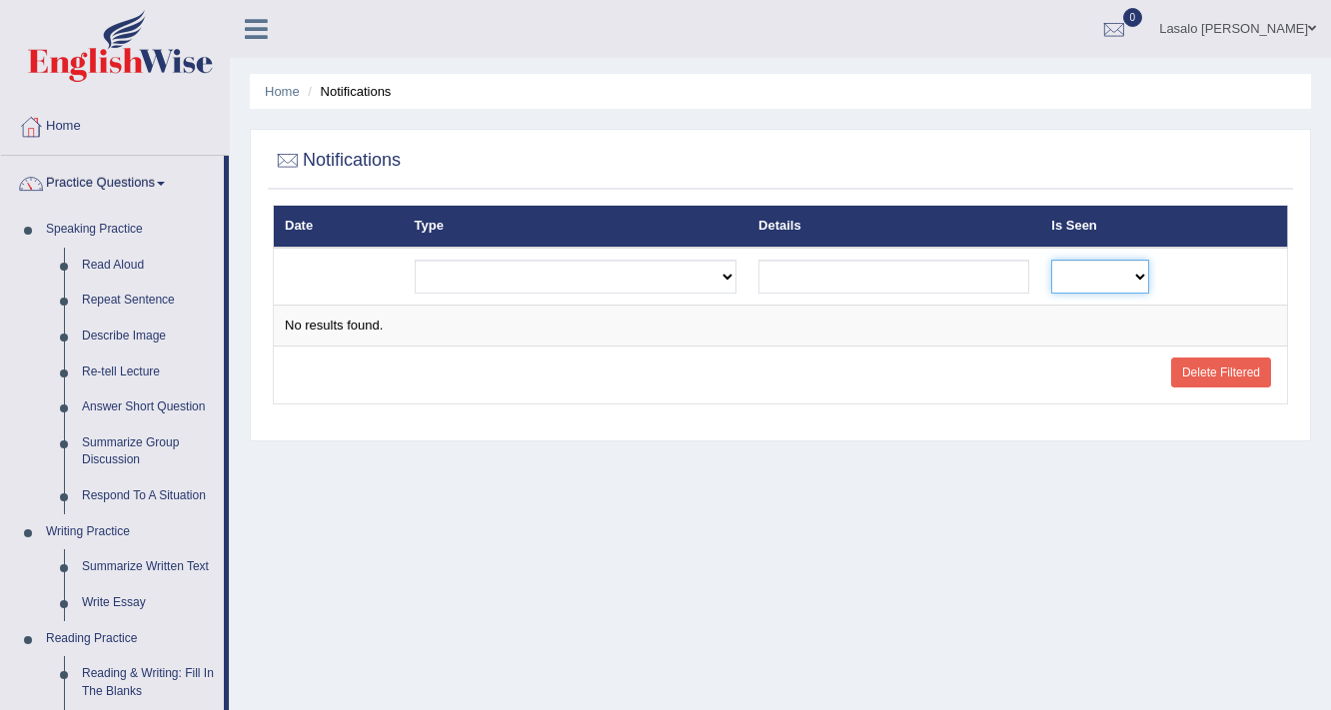
click at [1143, 270] on select "No Yes" at bounding box center [1100, 277] width 98 height 34
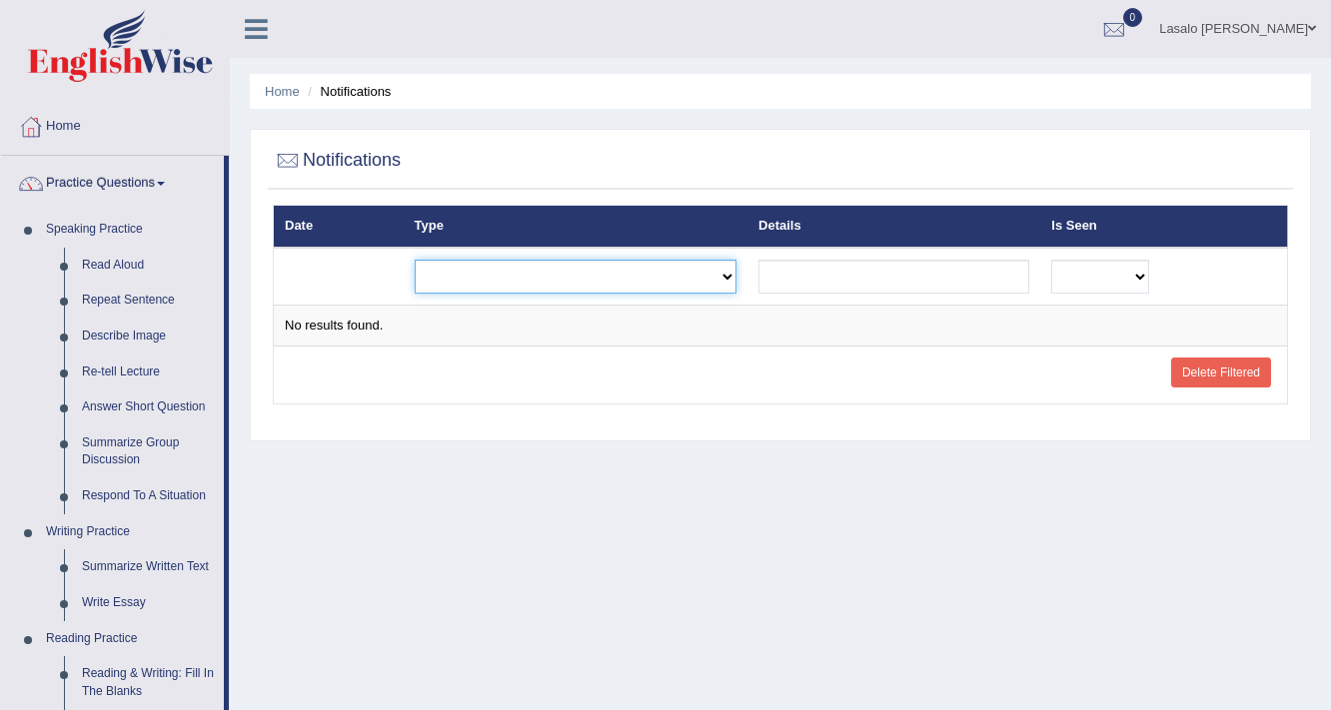
click at [726, 280] on select "Exam evaluated Question report replied Practice question report replied Test as…" at bounding box center [576, 277] width 323 height 34
select select "practice_question_report_replied"
click at [415, 260] on select "Exam evaluated Question report replied Practice question report replied Test as…" at bounding box center [576, 277] width 323 height 34
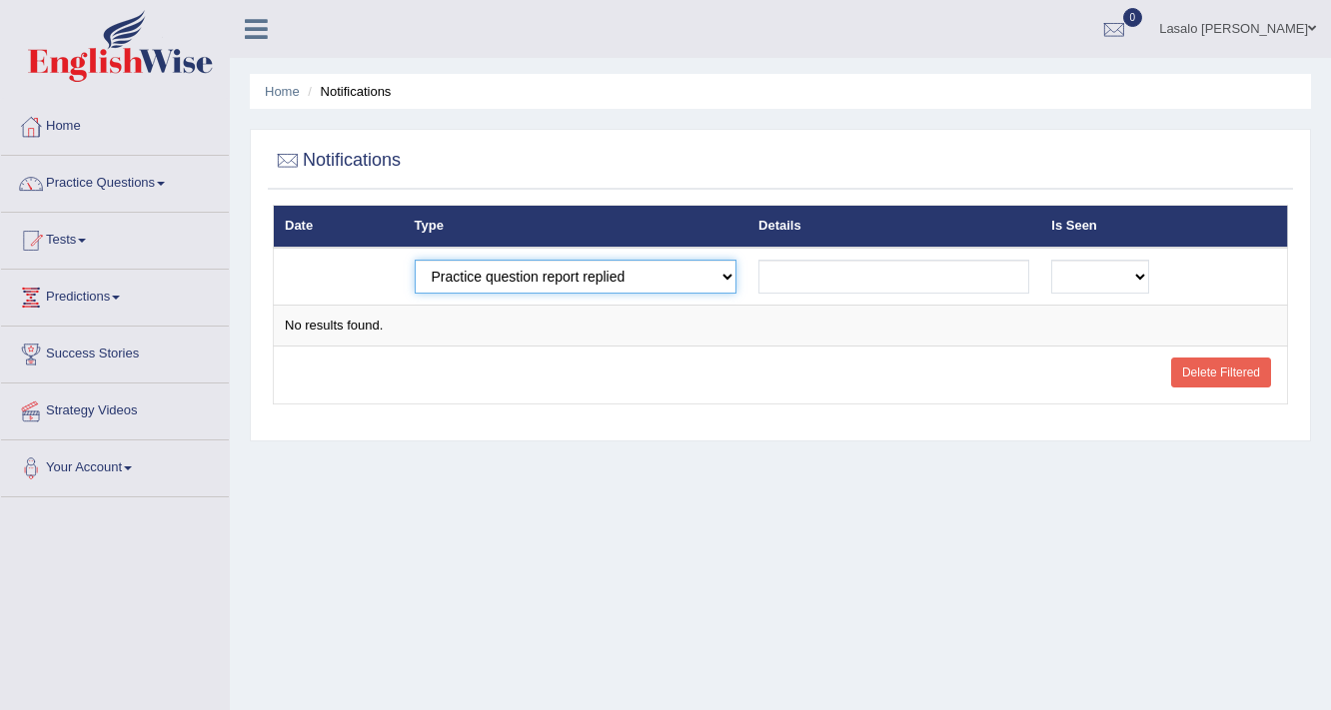
click at [727, 275] on select "Exam evaluated Question report replied Practice question report replied Test as…" at bounding box center [576, 277] width 323 height 34
select select "exam_evaluated"
click at [415, 260] on select "Exam evaluated Question report replied Practice question report replied Test as…" at bounding box center [576, 277] width 323 height 34
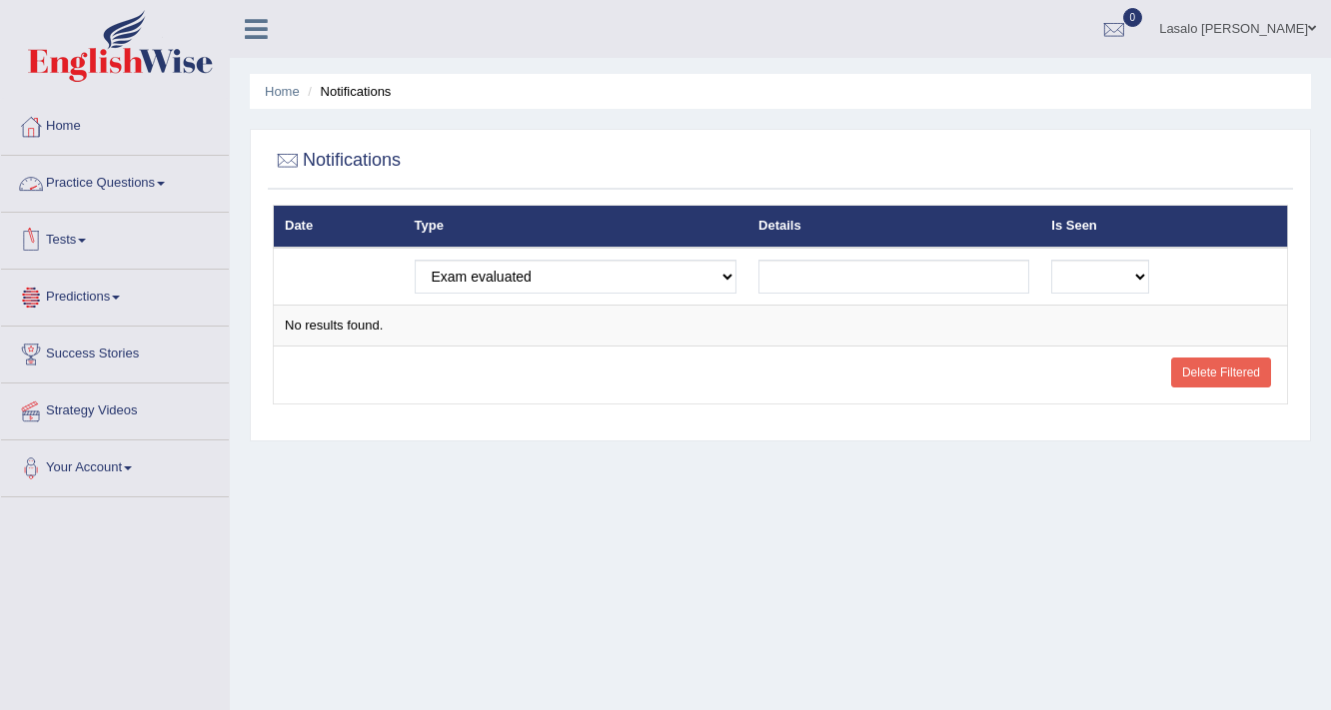
click at [98, 188] on link "Practice Questions" at bounding box center [115, 181] width 228 height 50
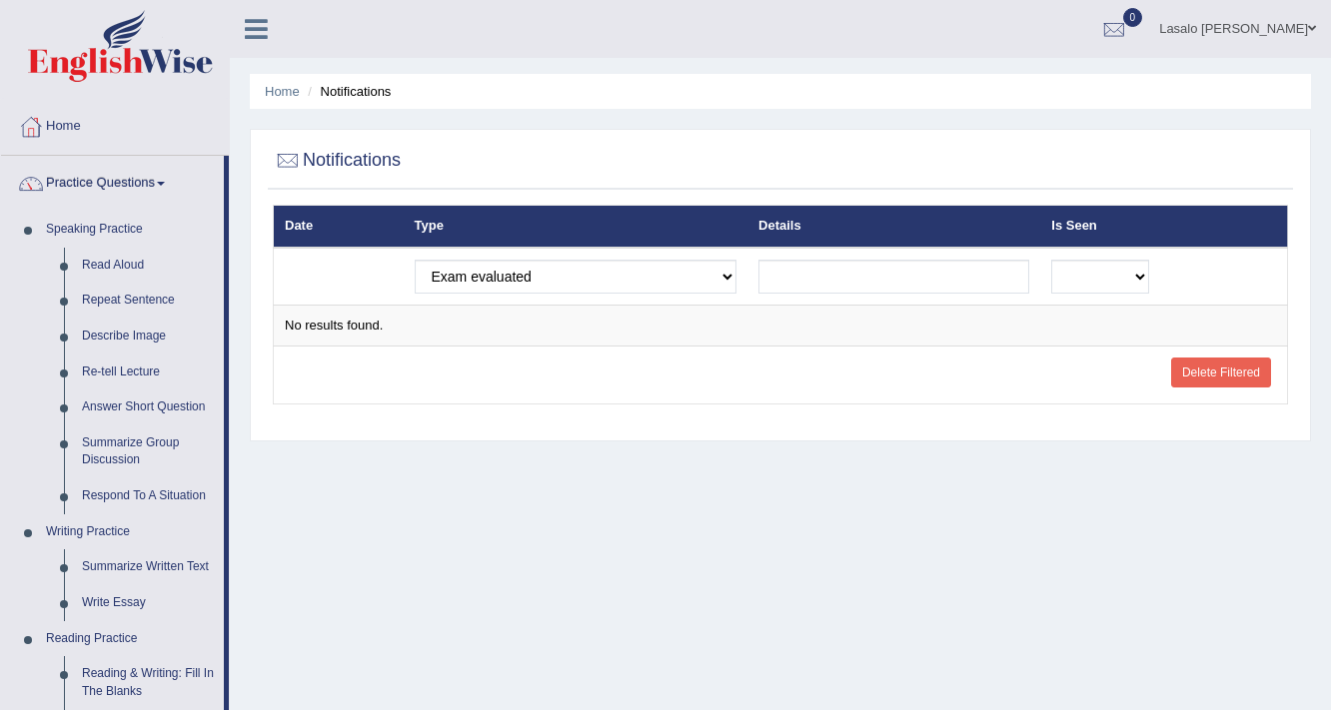
click at [1311, 31] on span at bounding box center [1312, 28] width 8 height 13
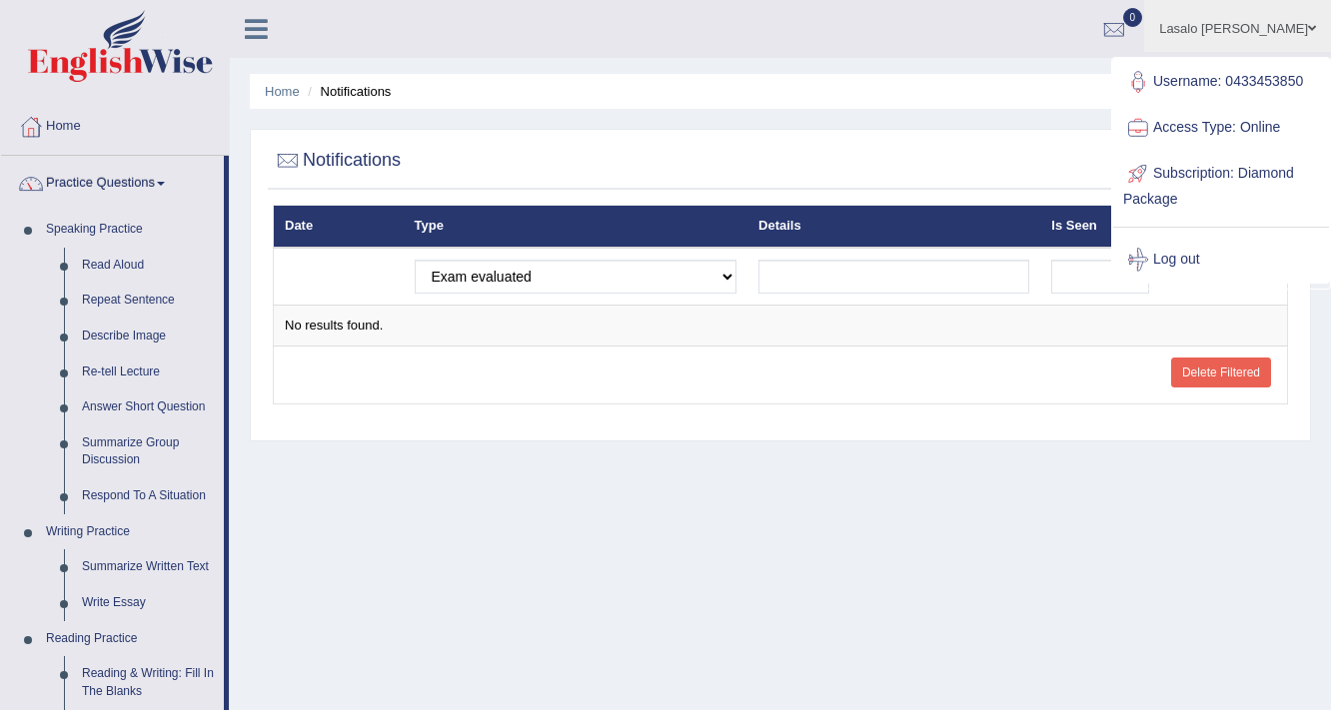
click at [1186, 256] on link "Log out" at bounding box center [1221, 260] width 216 height 46
